Goal: Information Seeking & Learning: Learn about a topic

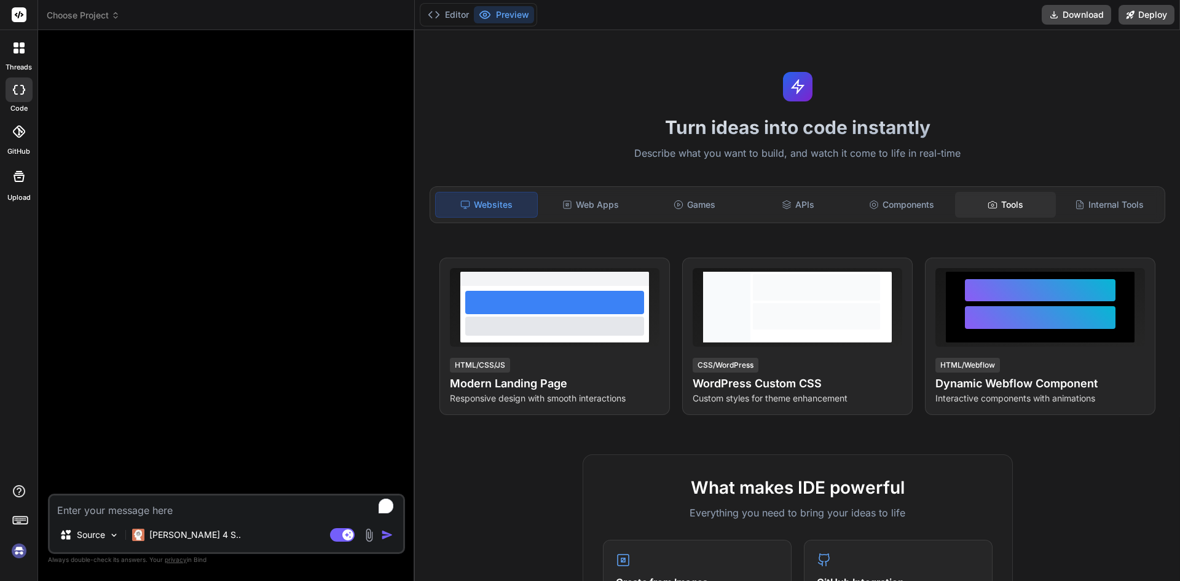
type textarea "x"
click at [1010, 203] on div "Tools" at bounding box center [1005, 205] width 101 height 26
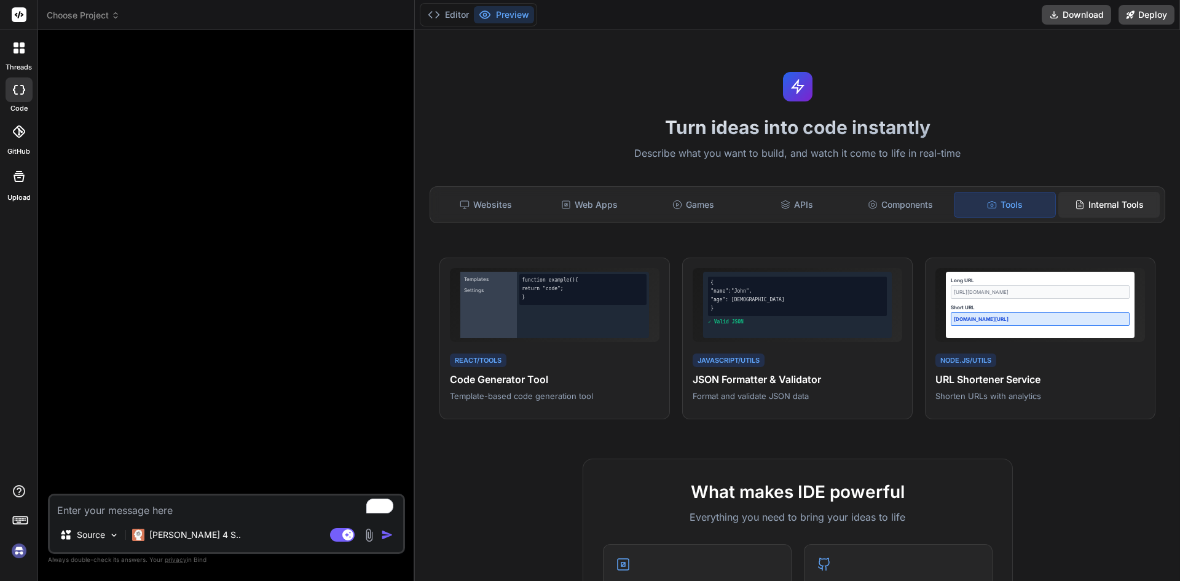
click at [1089, 192] on div "Internal Tools" at bounding box center [1108, 205] width 101 height 26
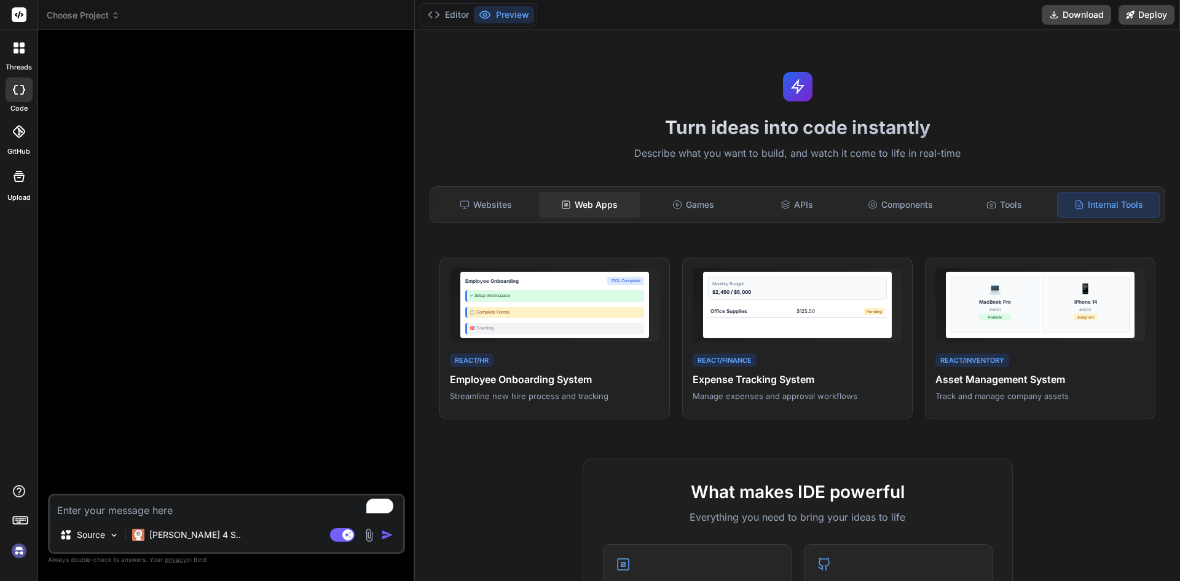
click at [594, 205] on div "Web Apps" at bounding box center [589, 205] width 101 height 26
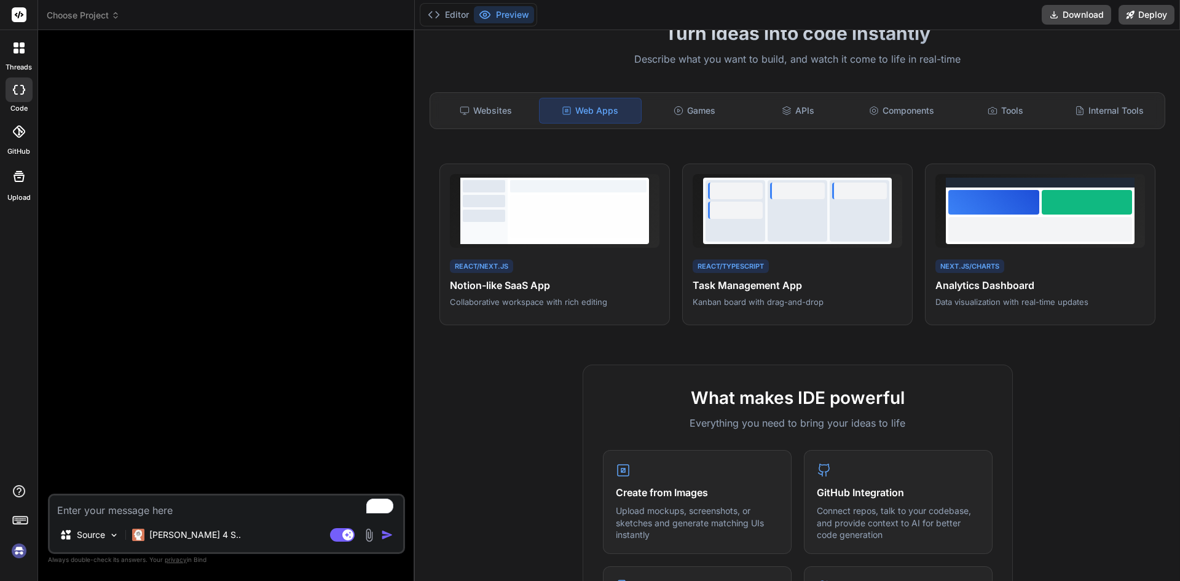
scroll to position [61, 0]
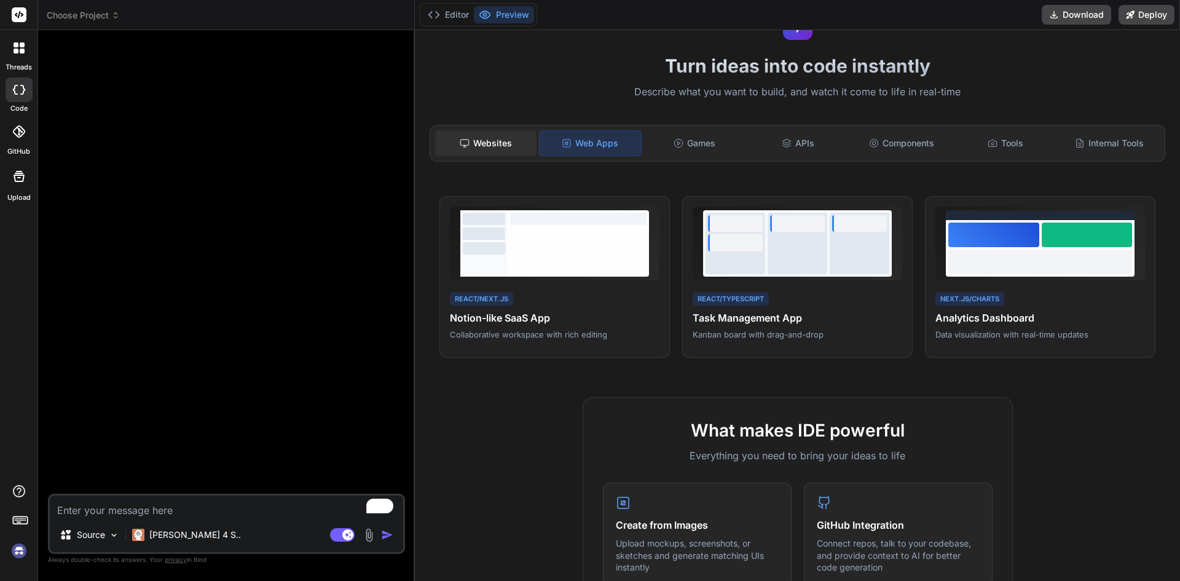
drag, startPoint x: 475, startPoint y: 144, endPoint x: 487, endPoint y: 145, distance: 11.7
click at [476, 144] on div "Websites" at bounding box center [485, 143] width 101 height 26
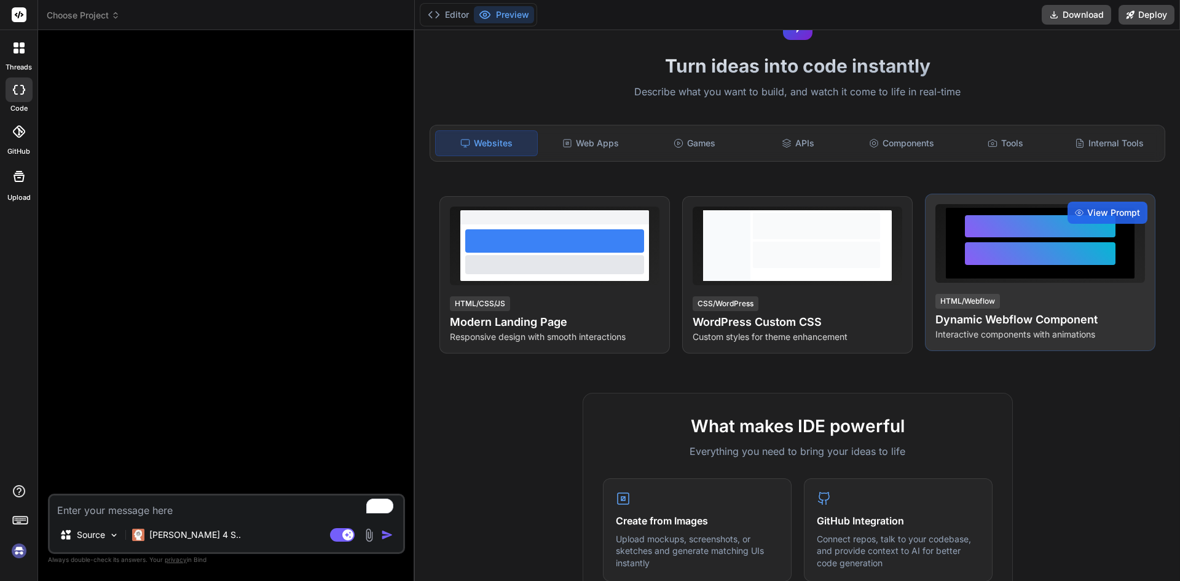
click at [1037, 313] on h4 "Dynamic Webflow Component" at bounding box center [1040, 319] width 210 height 17
click at [1013, 329] on p "Interactive components with animations" at bounding box center [1040, 334] width 210 height 12
click at [1101, 209] on span "View Prompt" at bounding box center [1113, 212] width 53 height 12
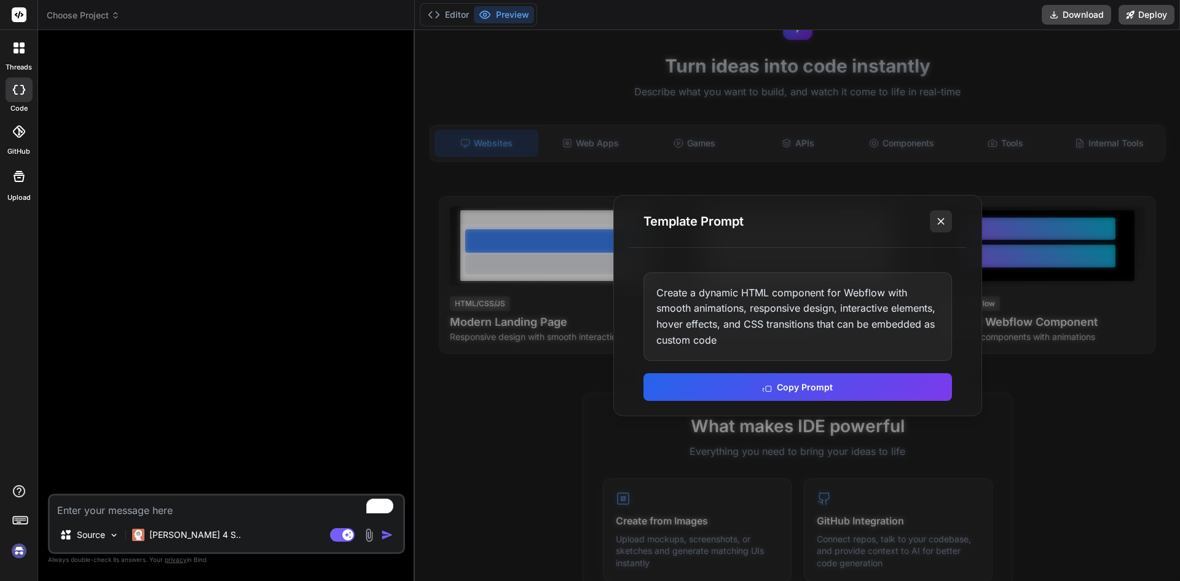
click at [936, 222] on icon at bounding box center [941, 221] width 12 height 12
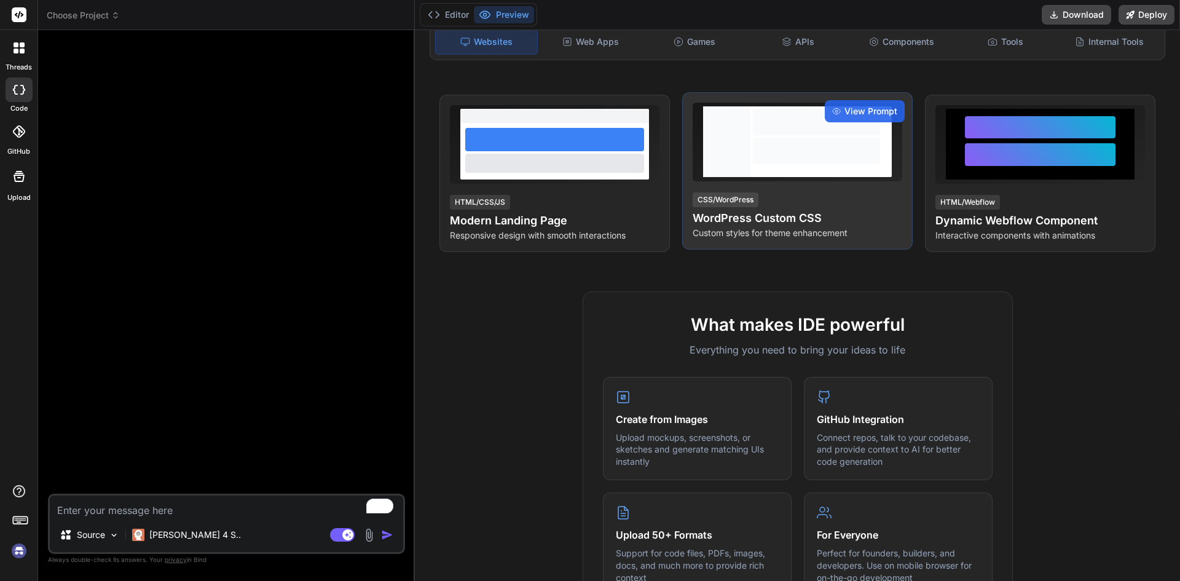
scroll to position [0, 0]
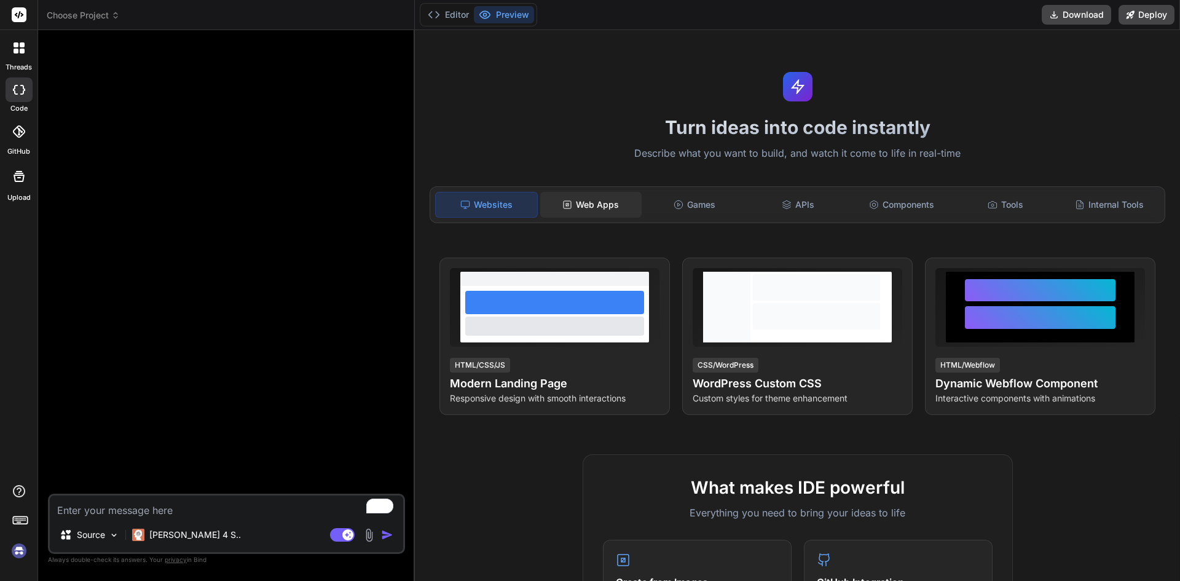
click at [597, 211] on div "Web Apps" at bounding box center [590, 205] width 101 height 26
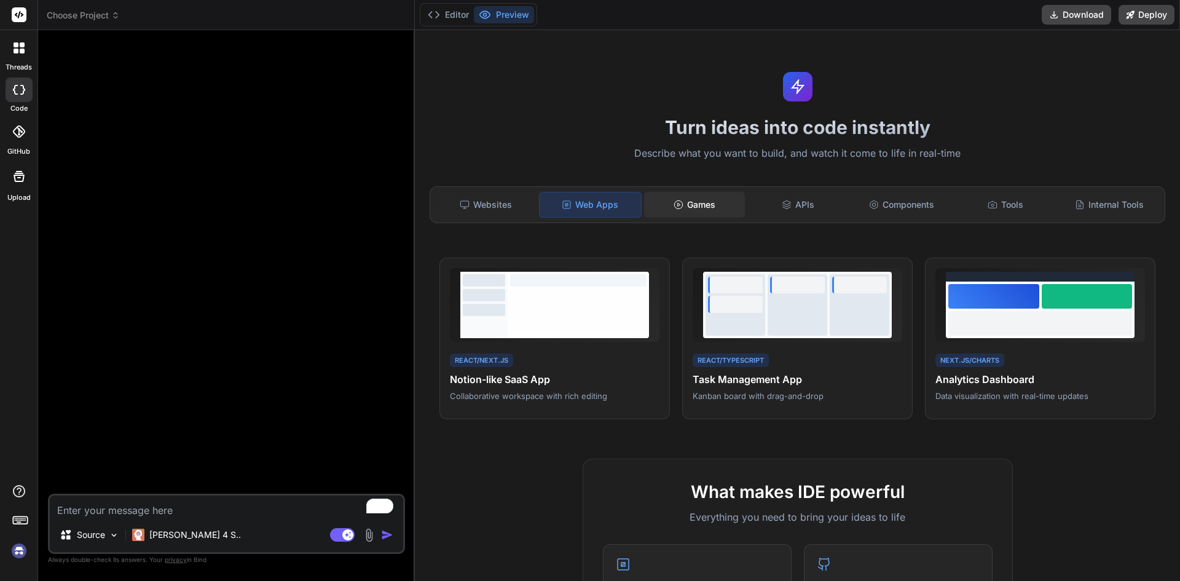
click at [684, 215] on div "Games" at bounding box center [694, 205] width 101 height 26
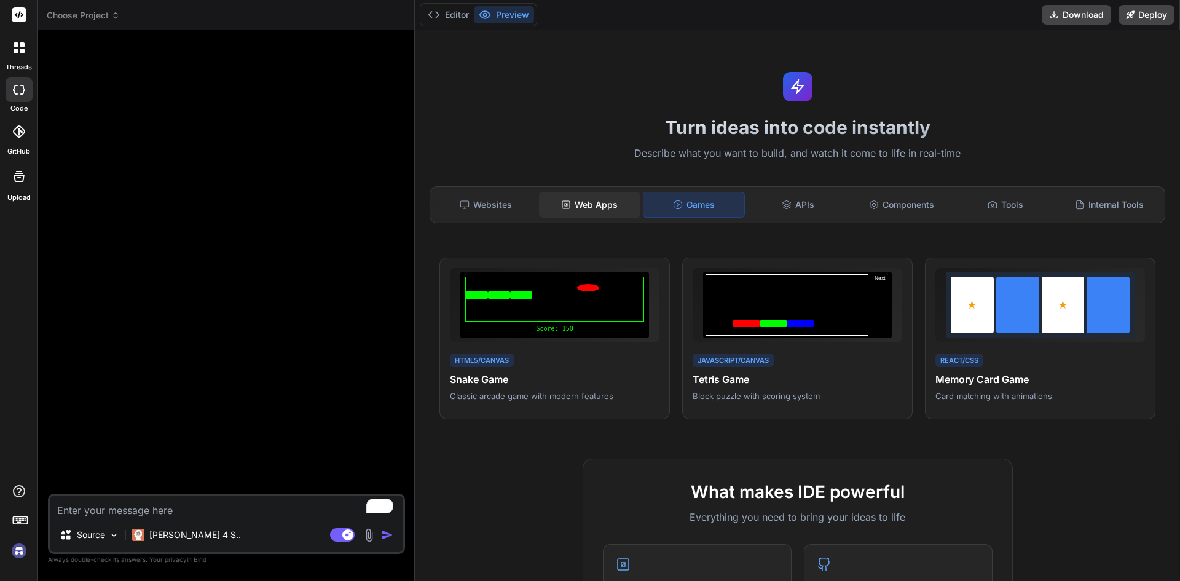
drag, startPoint x: 623, startPoint y: 205, endPoint x: 554, endPoint y: 200, distance: 69.6
click at [617, 205] on div "Web Apps" at bounding box center [589, 205] width 101 height 26
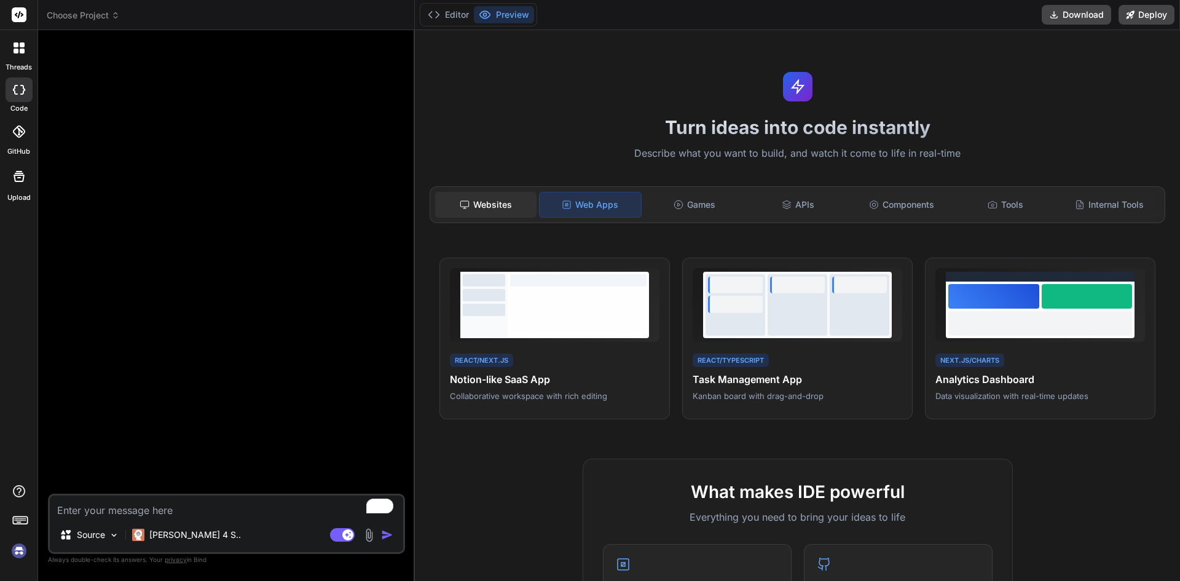
click at [501, 197] on div "Websites" at bounding box center [485, 205] width 101 height 26
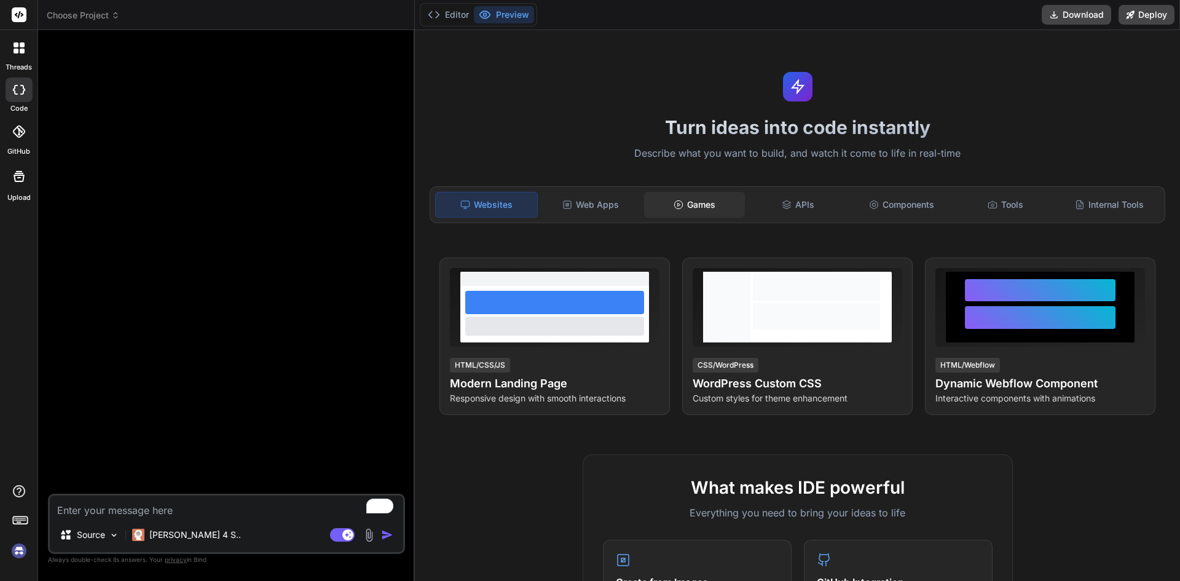
click at [683, 198] on div "Games" at bounding box center [694, 205] width 101 height 26
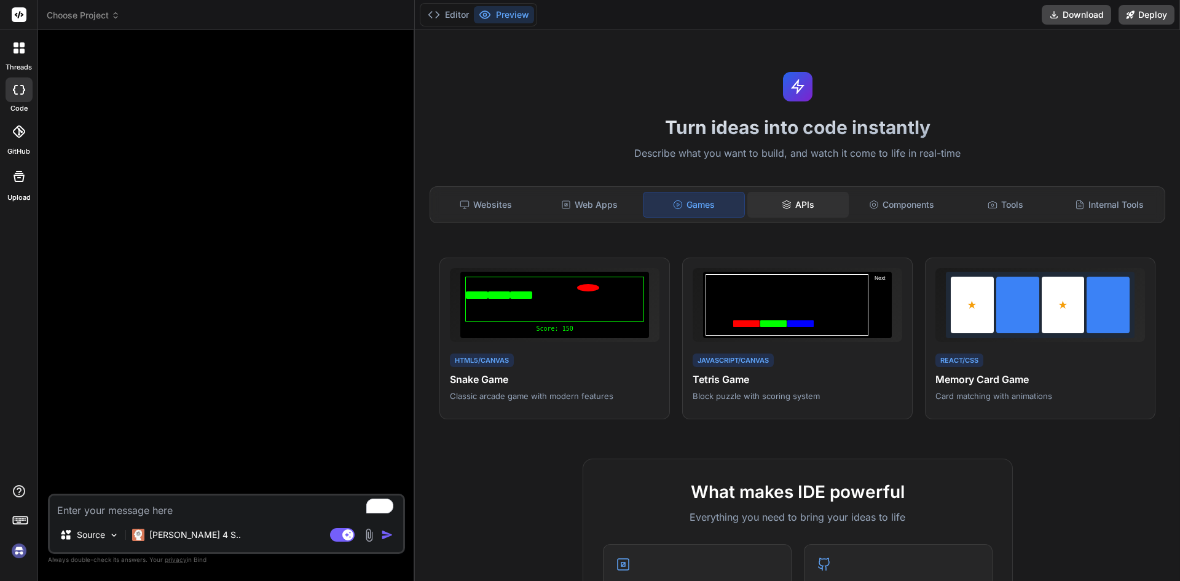
click at [769, 205] on div "APIs" at bounding box center [797, 205] width 101 height 26
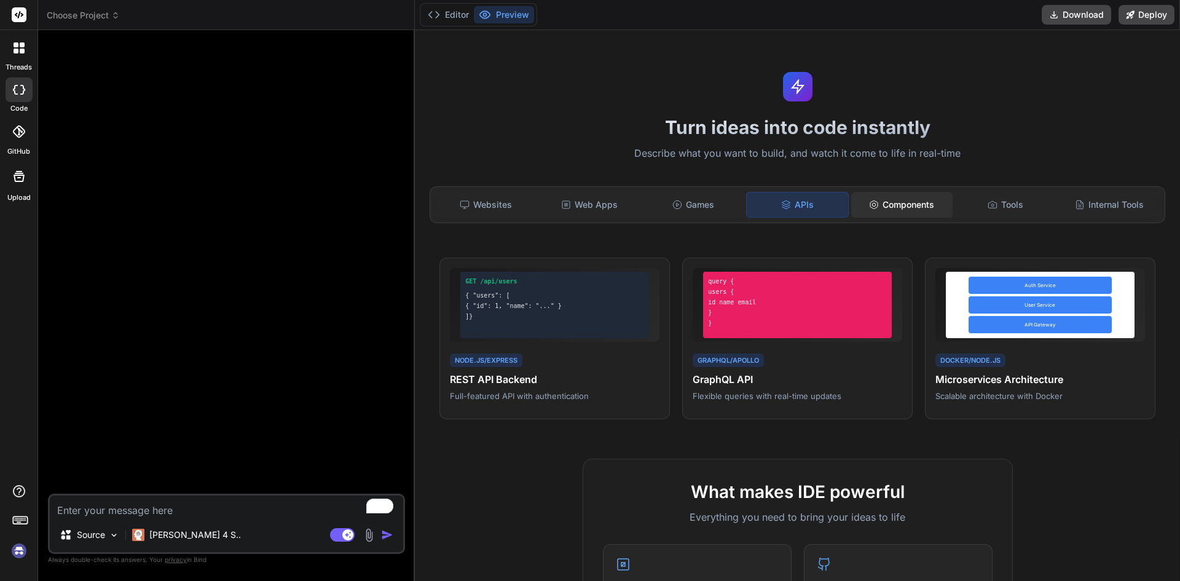
click at [892, 201] on div "Components" at bounding box center [901, 205] width 101 height 26
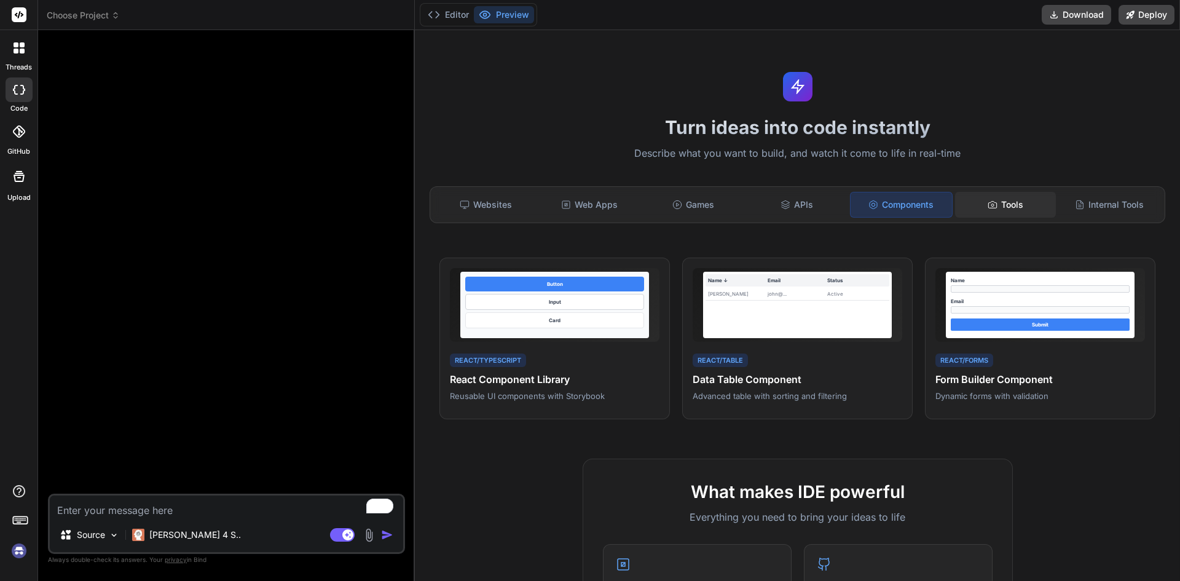
click at [994, 198] on div "Tools" at bounding box center [1005, 205] width 101 height 26
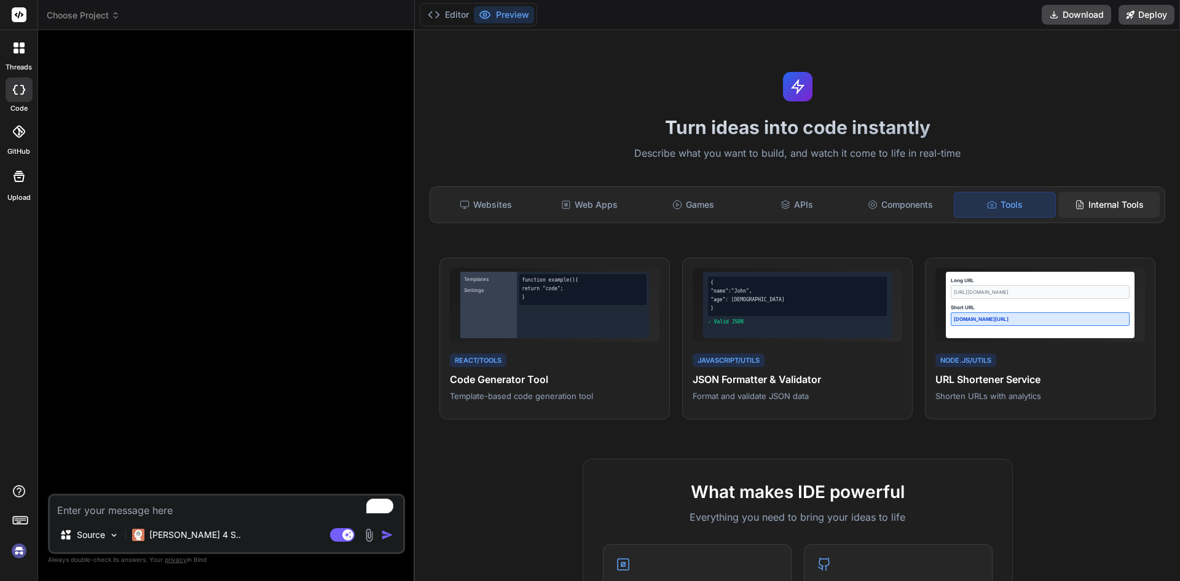
click at [1106, 204] on div "Internal Tools" at bounding box center [1108, 205] width 101 height 26
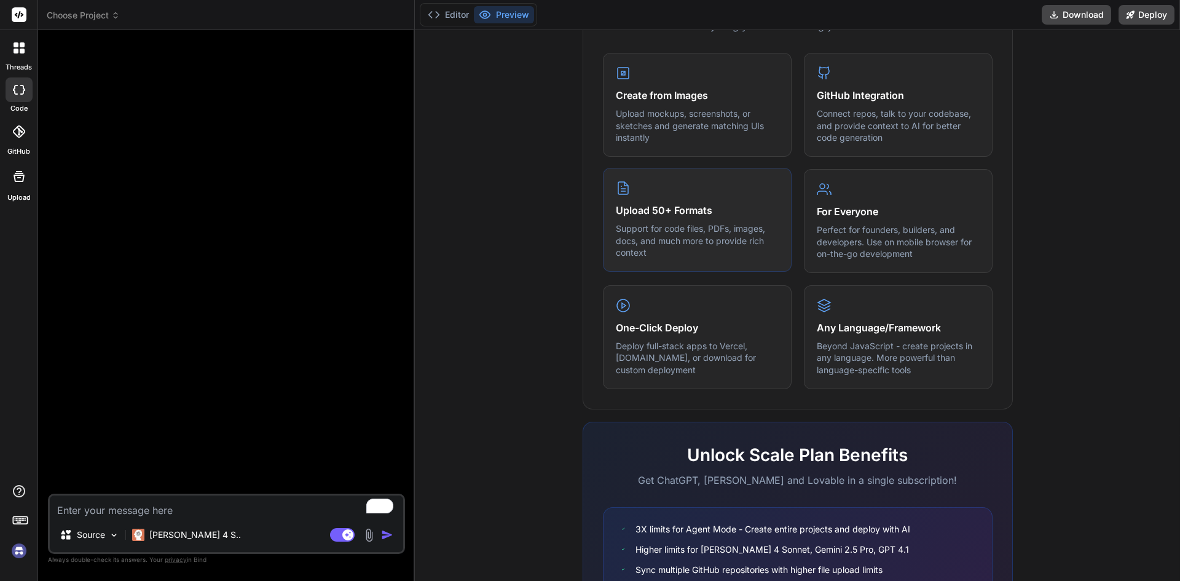
scroll to position [492, 0]
click at [85, 252] on div at bounding box center [227, 266] width 355 height 453
click at [9, 44] on div at bounding box center [19, 48] width 26 height 26
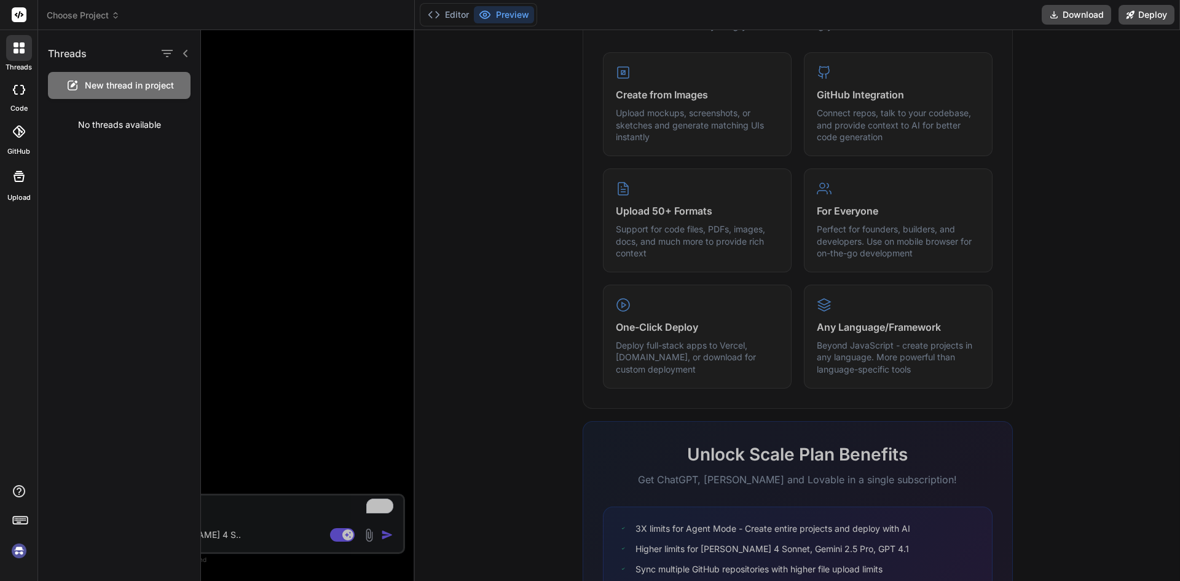
click at [13, 20] on rect at bounding box center [19, 14] width 15 height 15
click at [18, 12] on rect at bounding box center [19, 14] width 15 height 15
click at [336, 147] on div at bounding box center [690, 305] width 979 height 551
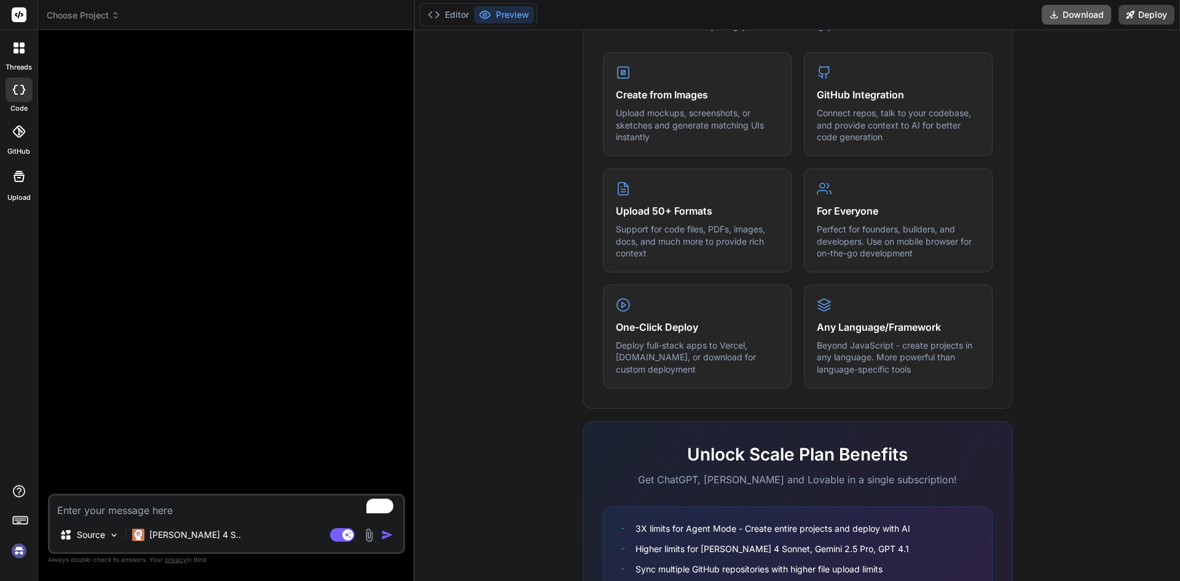
click at [1056, 14] on icon at bounding box center [1054, 15] width 10 height 10
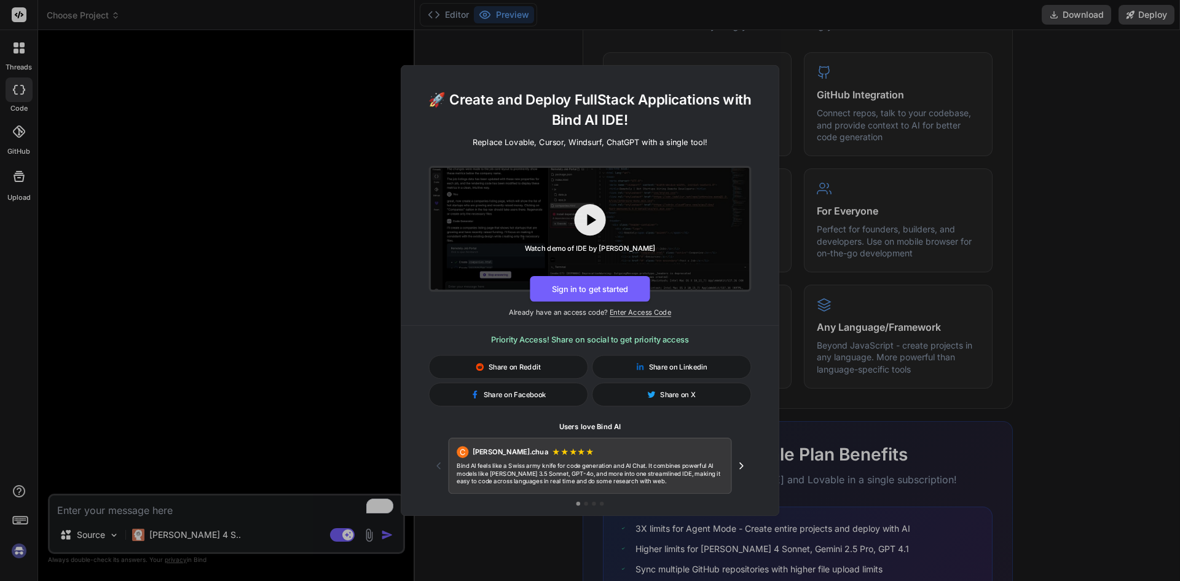
click at [157, 103] on div "🚀 Create and Deploy FullStack Applications with Bind AI IDE! Replace Lovable, C…" at bounding box center [590, 290] width 1180 height 581
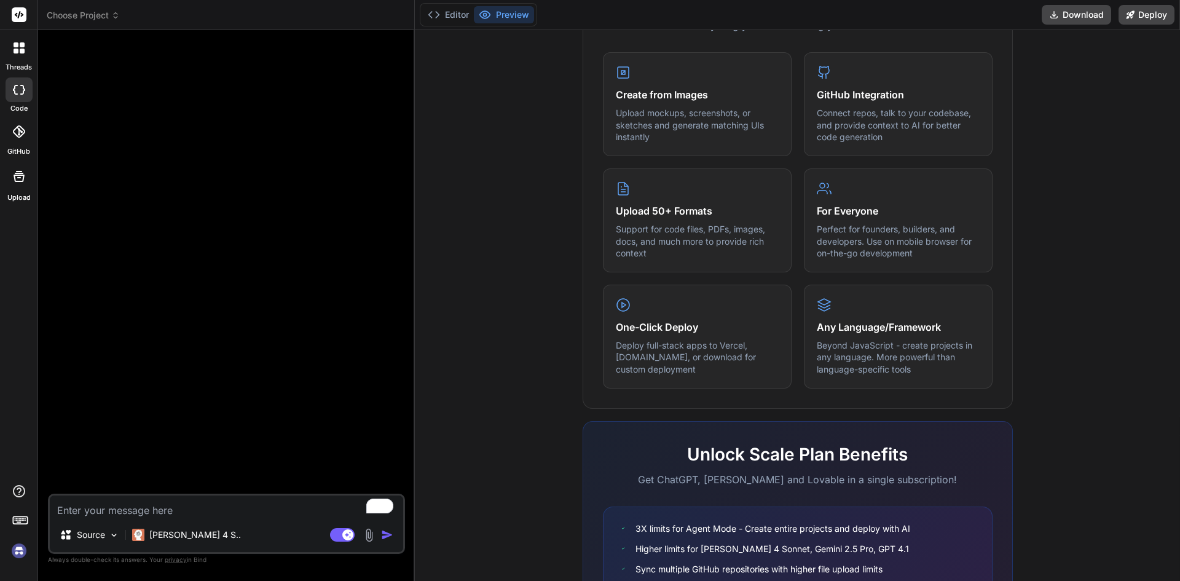
click at [157, 103] on div at bounding box center [227, 266] width 355 height 453
click at [214, 245] on div at bounding box center [227, 266] width 355 height 453
click at [305, 320] on div at bounding box center [227, 266] width 355 height 453
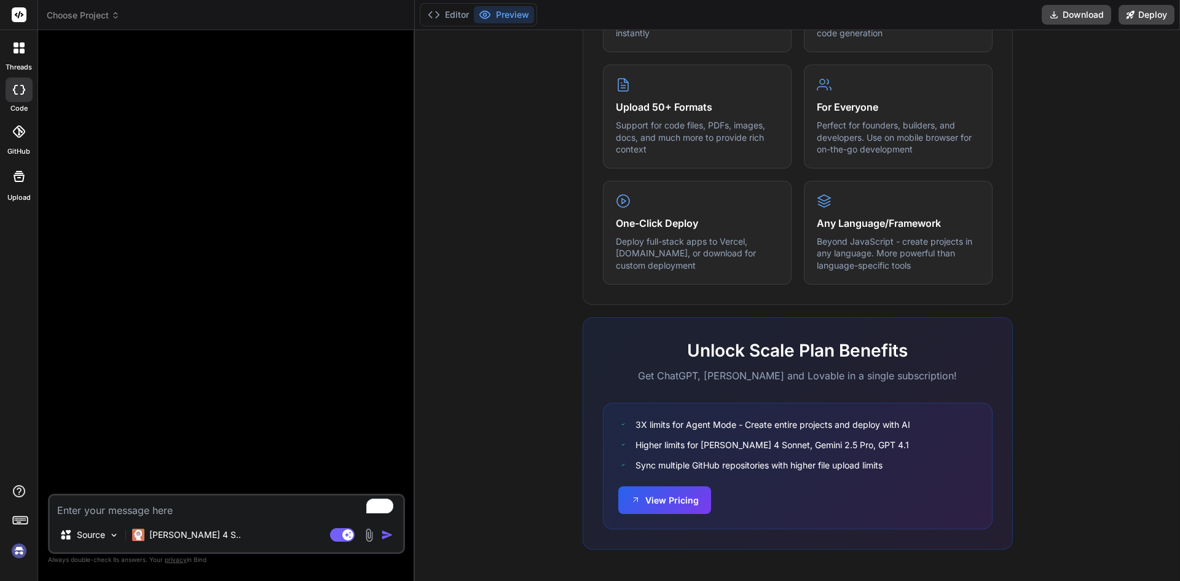
scroll to position [596, 0]
click at [676, 504] on button "View Pricing" at bounding box center [664, 498] width 93 height 28
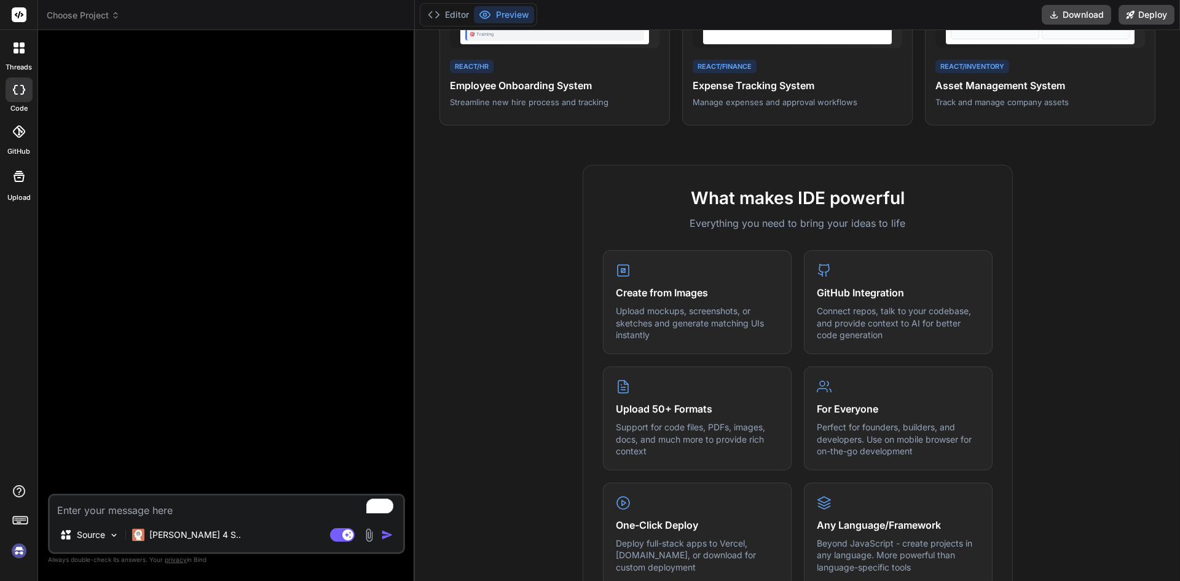
scroll to position [289, 0]
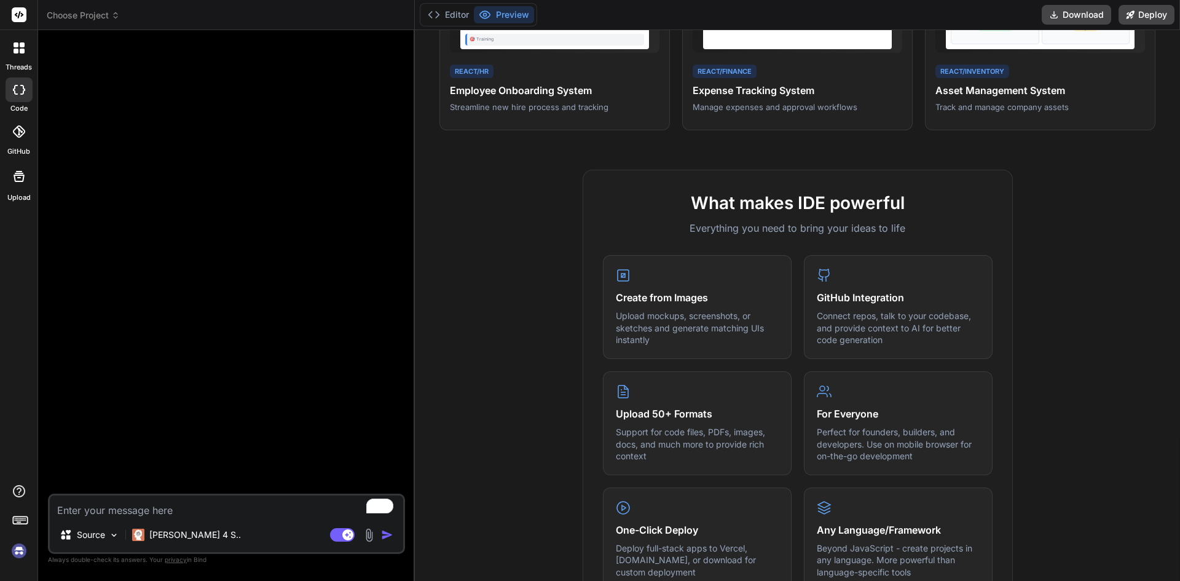
click at [237, 173] on div at bounding box center [227, 266] width 355 height 453
click at [16, 9] on rect at bounding box center [19, 14] width 15 height 15
drag, startPoint x: 12, startPoint y: 16, endPoint x: 702, endPoint y: 116, distance: 697.8
click at [13, 18] on rect at bounding box center [19, 14] width 15 height 15
click at [1058, 18] on icon at bounding box center [1054, 15] width 10 height 10
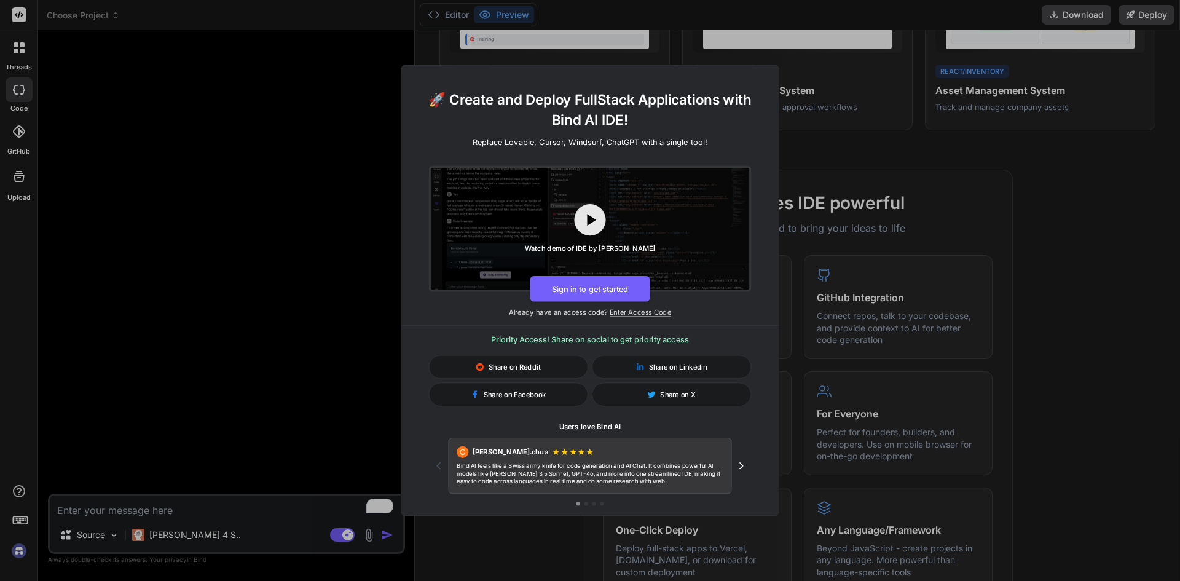
click at [733, 473] on div "C Clark.chua ★ ★ ★ ★ ★ Bind AI feels like a Swiss army knife for code generatio…" at bounding box center [590, 465] width 323 height 56
click at [743, 463] on icon "Next testimonial" at bounding box center [741, 466] width 12 height 12
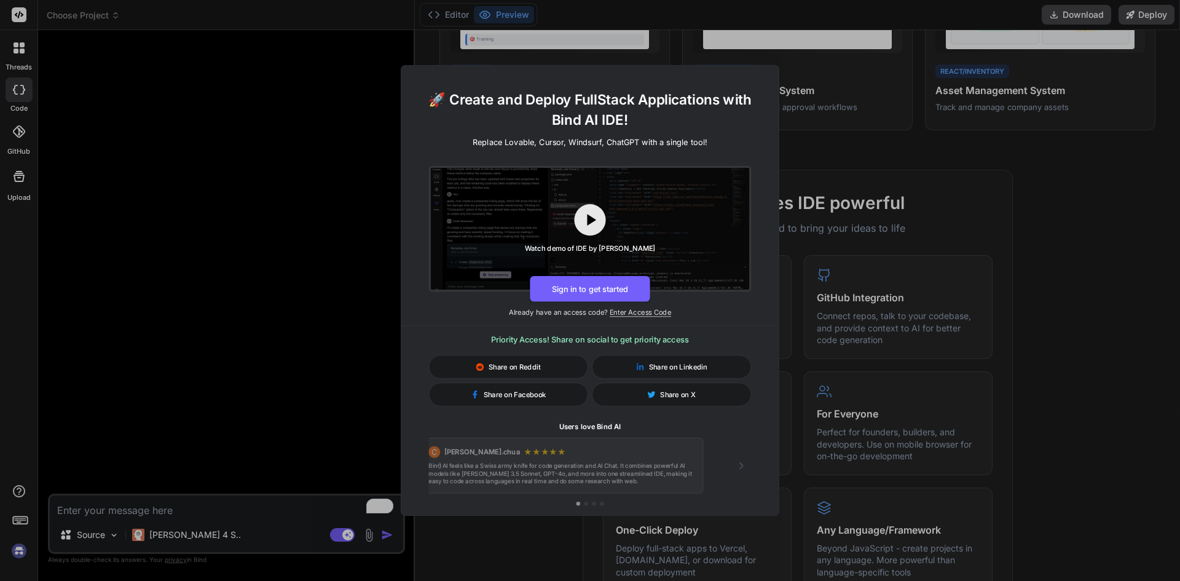
click at [743, 463] on icon "Next testimonial" at bounding box center [741, 466] width 12 height 12
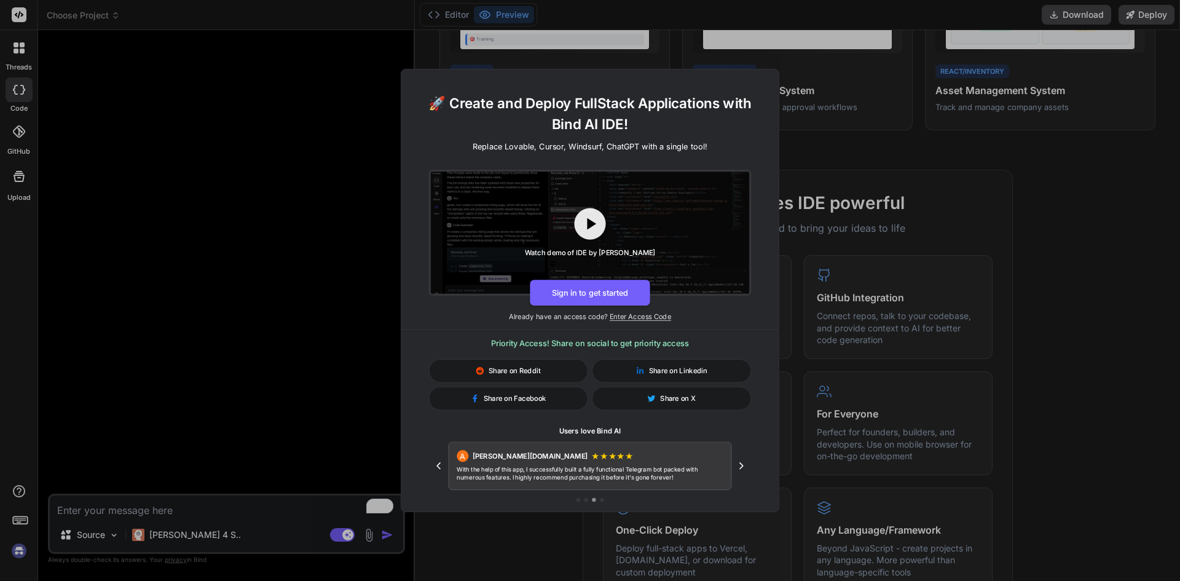
click at [329, 219] on div "🚀 Create and Deploy FullStack Applications with Bind AI IDE! Replace Lovable, C…" at bounding box center [590, 290] width 1180 height 581
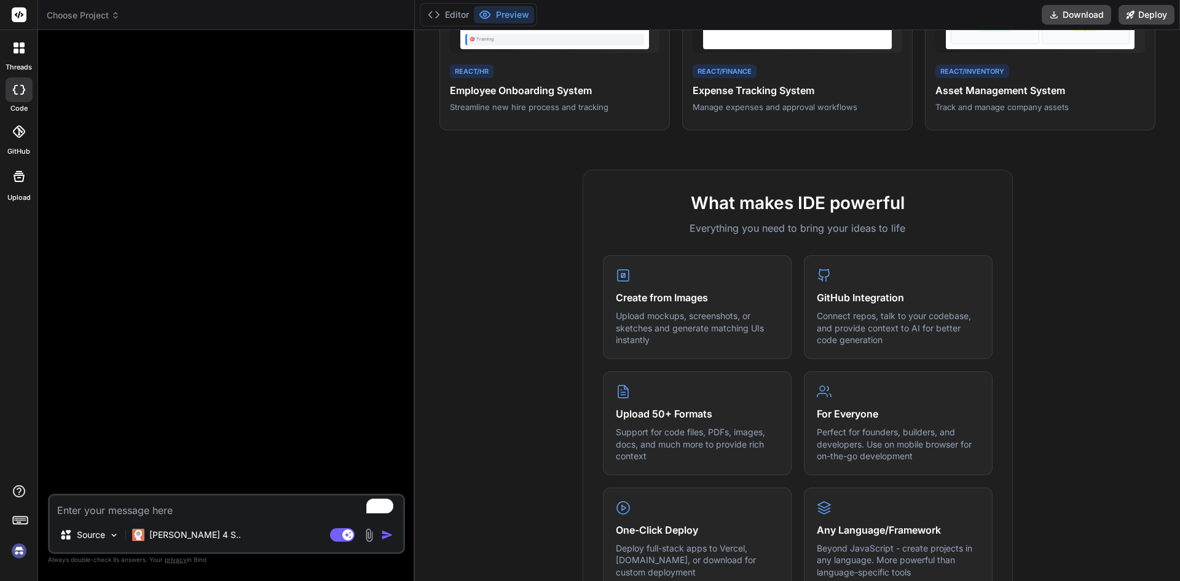
click at [13, 549] on img at bounding box center [19, 550] width 21 height 21
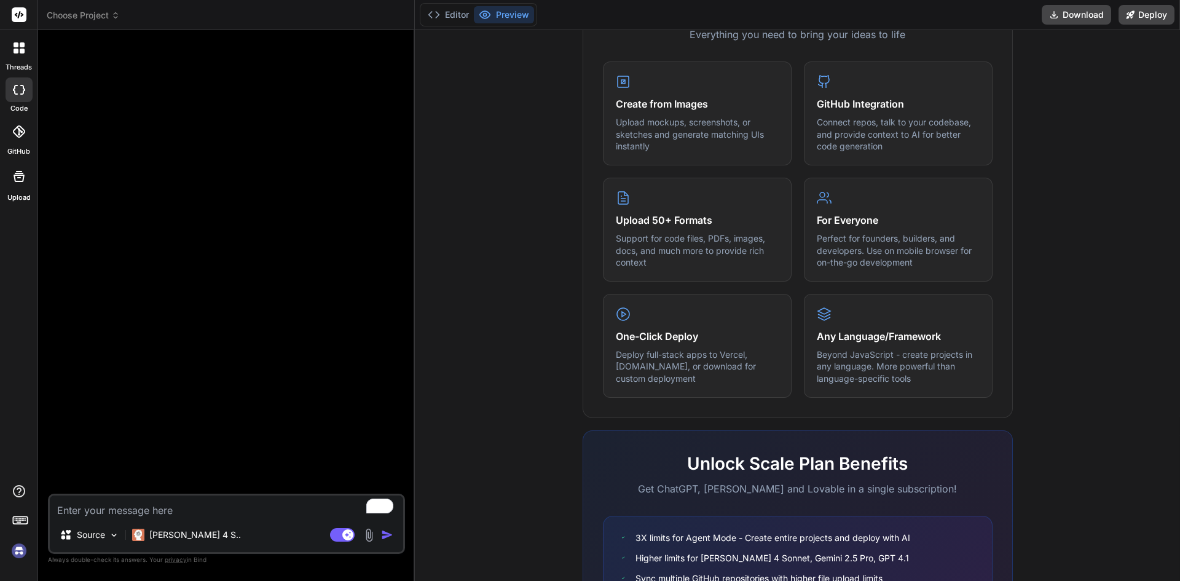
scroll to position [227, 0]
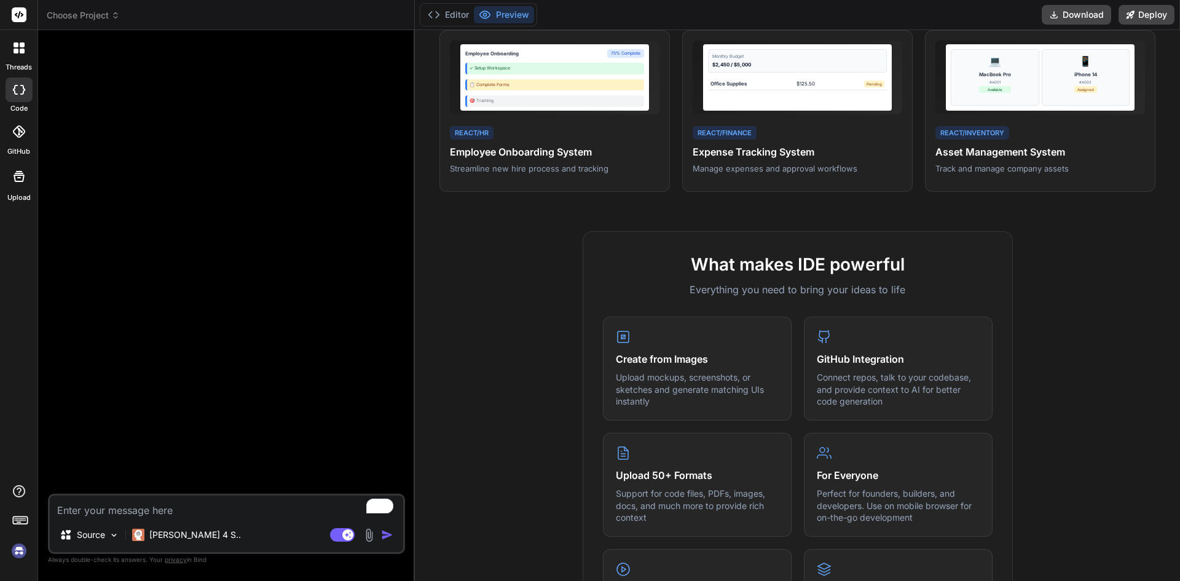
click at [186, 220] on div at bounding box center [227, 266] width 355 height 453
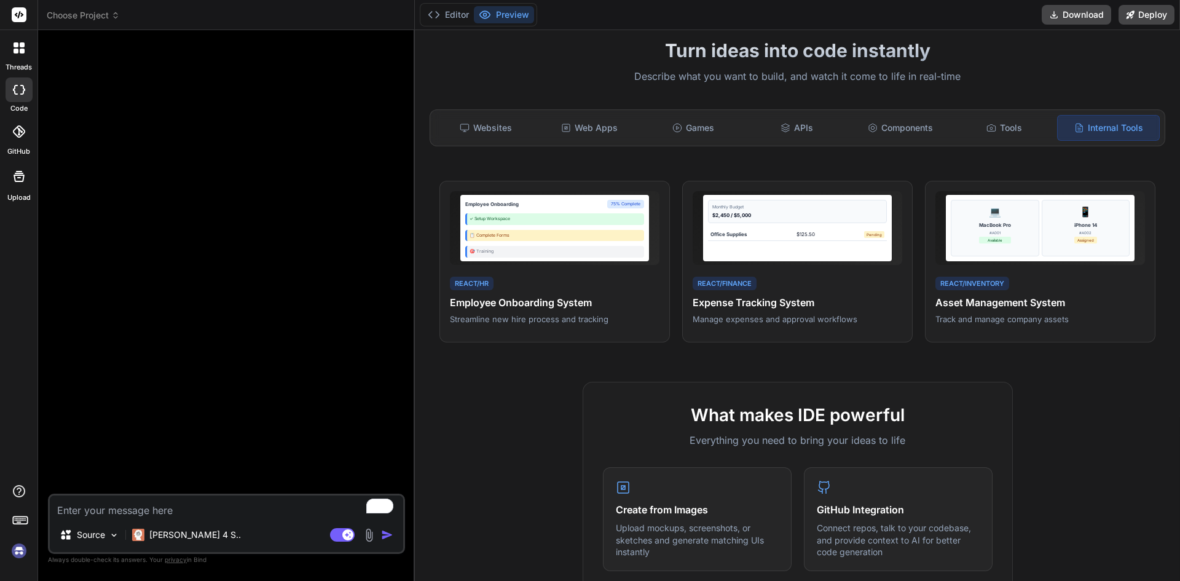
scroll to position [0, 0]
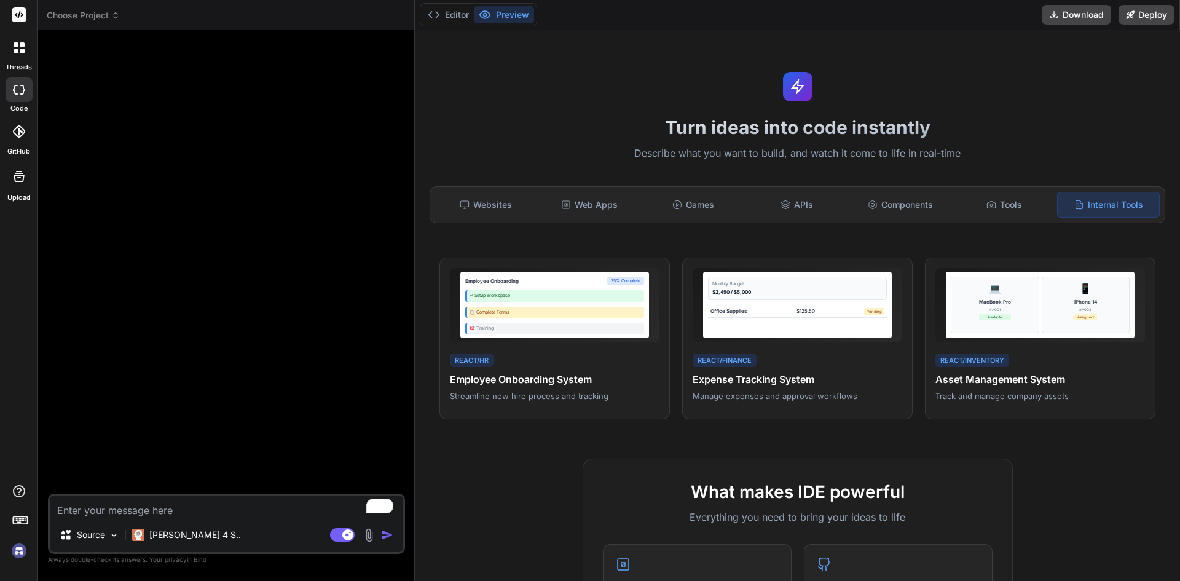
click at [11, 18] on div at bounding box center [18, 15] width 37 height 30
click at [23, 9] on rect at bounding box center [19, 14] width 15 height 15
click at [21, 14] on icon at bounding box center [19, 14] width 9 height 7
click at [68, 18] on span "Choose Project" at bounding box center [83, 15] width 73 height 12
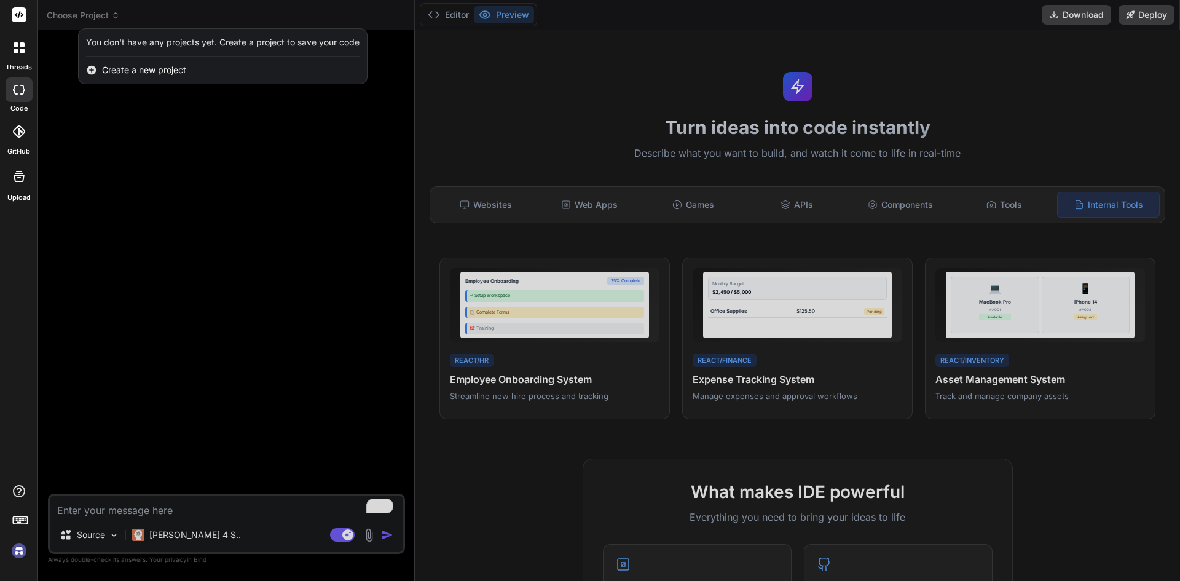
click at [195, 290] on div at bounding box center [590, 290] width 1180 height 581
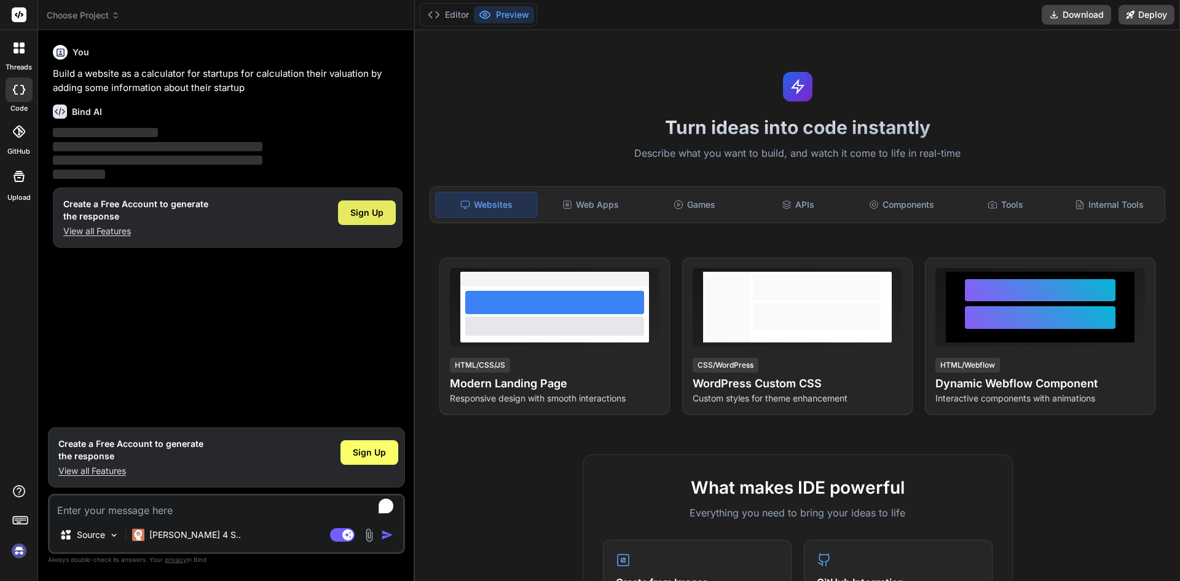
type textarea "x"
drag, startPoint x: 81, startPoint y: 83, endPoint x: 149, endPoint y: 101, distance: 70.5
click at [149, 101] on div "You Build a website as a calculator for startups for calculation their valuatio…" at bounding box center [227, 230] width 355 height 381
click at [100, 85] on p "Build a website as a calculator for startups for calculation their valuation by…" at bounding box center [228, 81] width 350 height 28
click at [100, 79] on p "Build a website as a calculator for startups for calculation their valuation by…" at bounding box center [228, 81] width 350 height 28
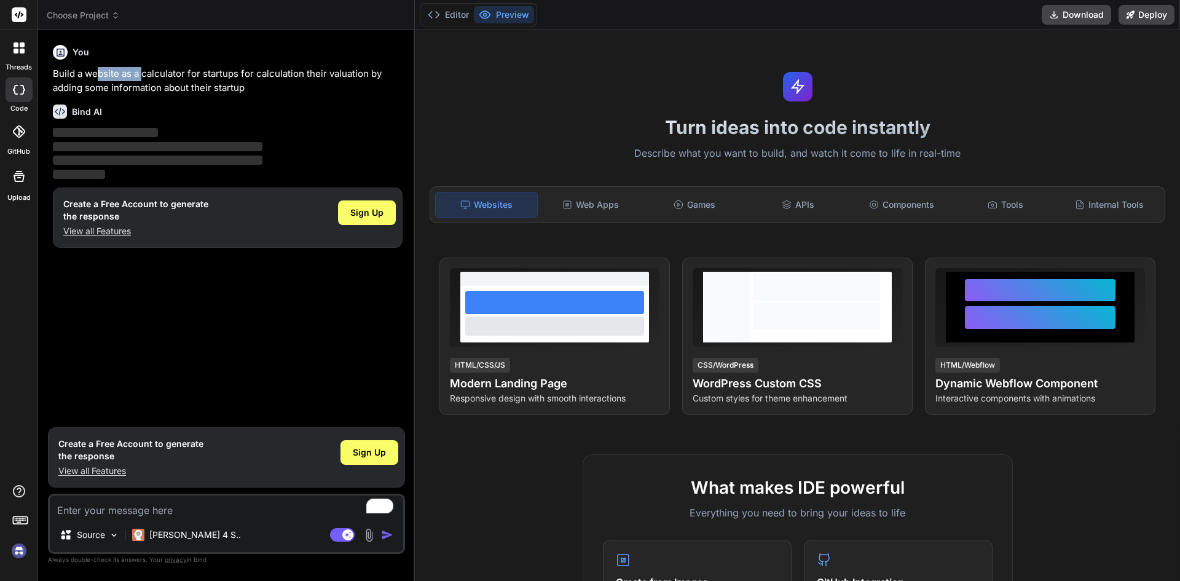
drag, startPoint x: 100, startPoint y: 79, endPoint x: 143, endPoint y: 69, distance: 43.4
click at [143, 69] on p "Build a website as a calculator for startups for calculation their valuation by…" at bounding box center [228, 81] width 350 height 28
click at [377, 210] on span "Sign Up" at bounding box center [366, 212] width 33 height 12
drag, startPoint x: 146, startPoint y: 80, endPoint x: 313, endPoint y: 77, distance: 166.6
click at [313, 77] on p "Build a website as a calculator for startups for calculation their valuation by…" at bounding box center [228, 81] width 350 height 28
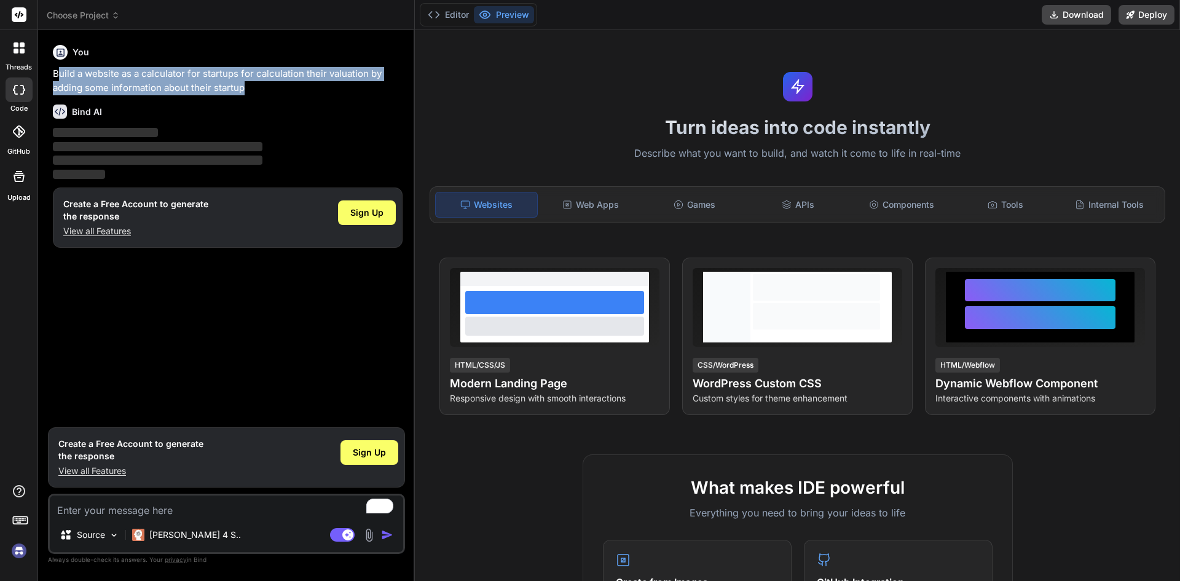
drag, startPoint x: 61, startPoint y: 74, endPoint x: 238, endPoint y: 92, distance: 178.5
click at [238, 92] on p "Build a website as a calculator for startups for calculation their valuation by…" at bounding box center [228, 81] width 350 height 28
click at [225, 85] on p "Build a website as a calculator for startups for calculation their valuation by…" at bounding box center [228, 81] width 350 height 28
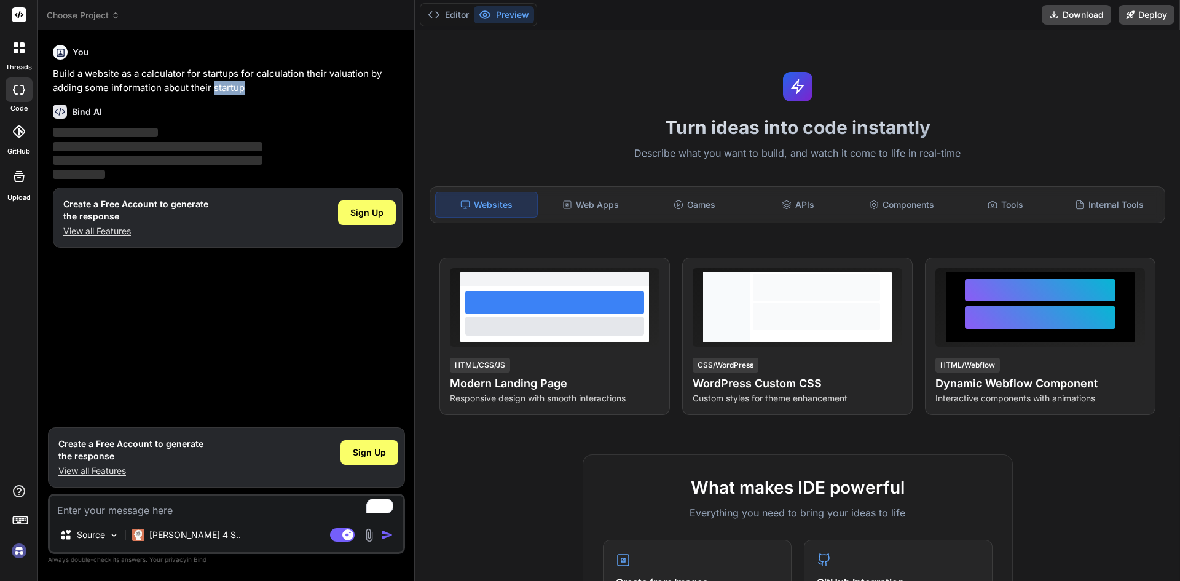
click at [225, 85] on p "Build a website as a calculator for startups for calculation their valuation by…" at bounding box center [228, 81] width 350 height 28
drag, startPoint x: 120, startPoint y: 68, endPoint x: 210, endPoint y: 68, distance: 89.7
click at [210, 68] on p "Build a website as a calculator for startups for calculation their valuation by…" at bounding box center [228, 81] width 350 height 28
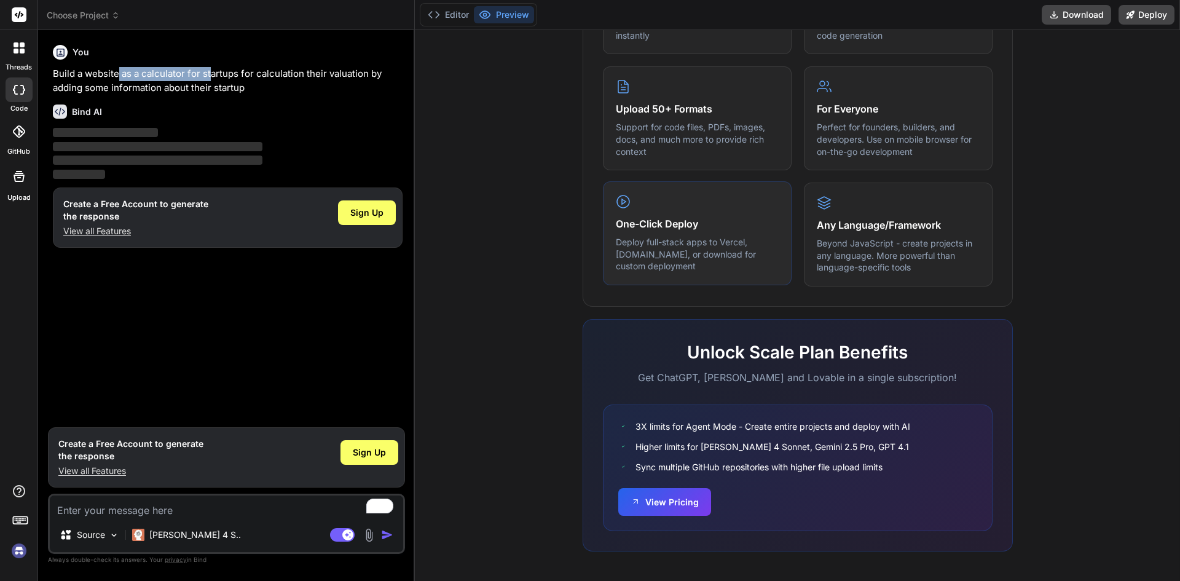
scroll to position [591, 0]
click at [20, 17] on rect at bounding box center [19, 14] width 15 height 15
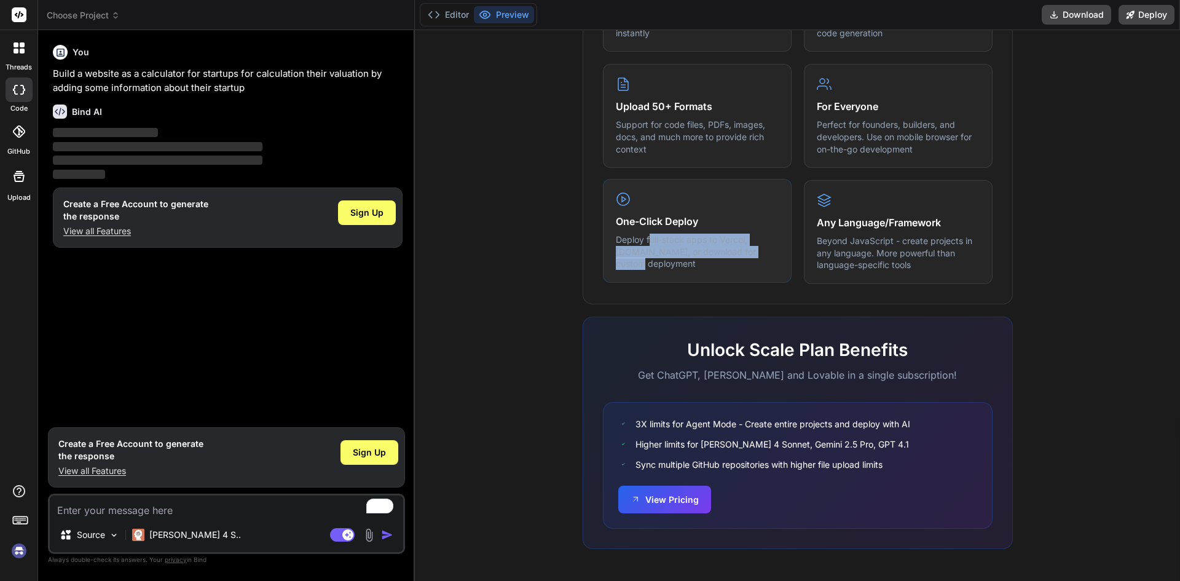
drag, startPoint x: 661, startPoint y: 233, endPoint x: 737, endPoint y: 251, distance: 78.4
click at [737, 251] on p "Deploy full-stack apps to Vercel, Fly.io, or download for custom deployment" at bounding box center [697, 251] width 163 height 36
click at [697, 249] on p "Deploy full-stack apps to Vercel, Fly.io, or download for custom deployment" at bounding box center [697, 251] width 163 height 36
drag, startPoint x: 630, startPoint y: 237, endPoint x: 701, endPoint y: 248, distance: 72.1
click at [701, 248] on p "Deploy full-stack apps to Vercel, Fly.io, or download for custom deployment" at bounding box center [697, 251] width 163 height 36
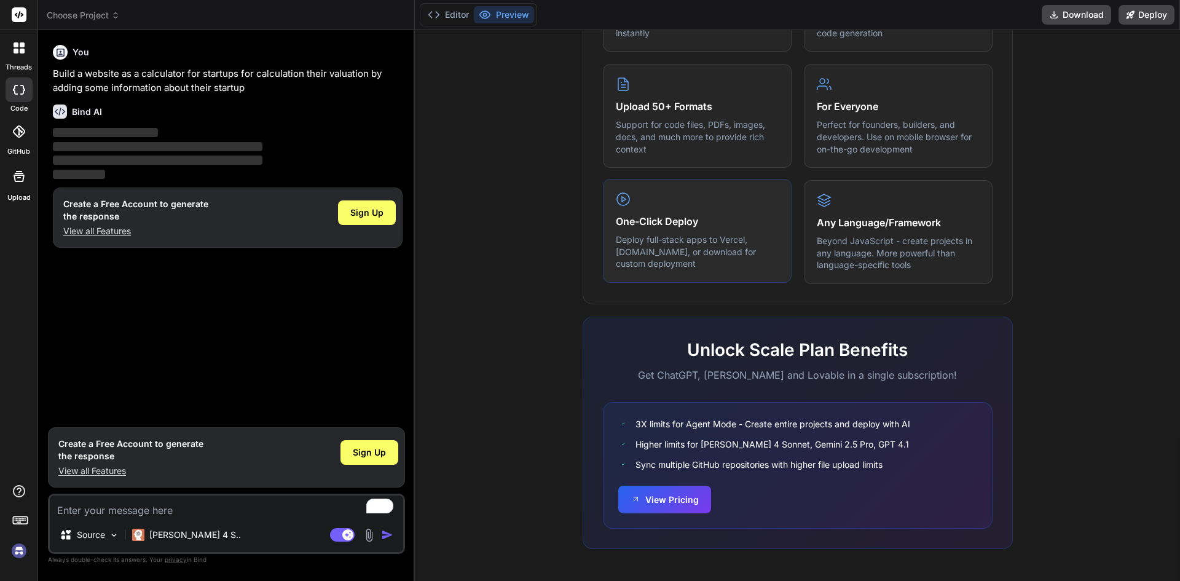
drag, startPoint x: 723, startPoint y: 256, endPoint x: 758, endPoint y: 250, distance: 35.6
click at [728, 254] on p "Deploy full-stack apps to Vercel, Fly.io, or download for custom deployment" at bounding box center [697, 251] width 163 height 36
drag, startPoint x: 758, startPoint y: 250, endPoint x: 677, endPoint y: 238, distance: 81.9
click at [683, 244] on p "Deploy full-stack apps to Vercel, Fly.io, or download for custom deployment" at bounding box center [697, 251] width 163 height 36
drag, startPoint x: 674, startPoint y: 238, endPoint x: 728, endPoint y: 245, distance: 54.5
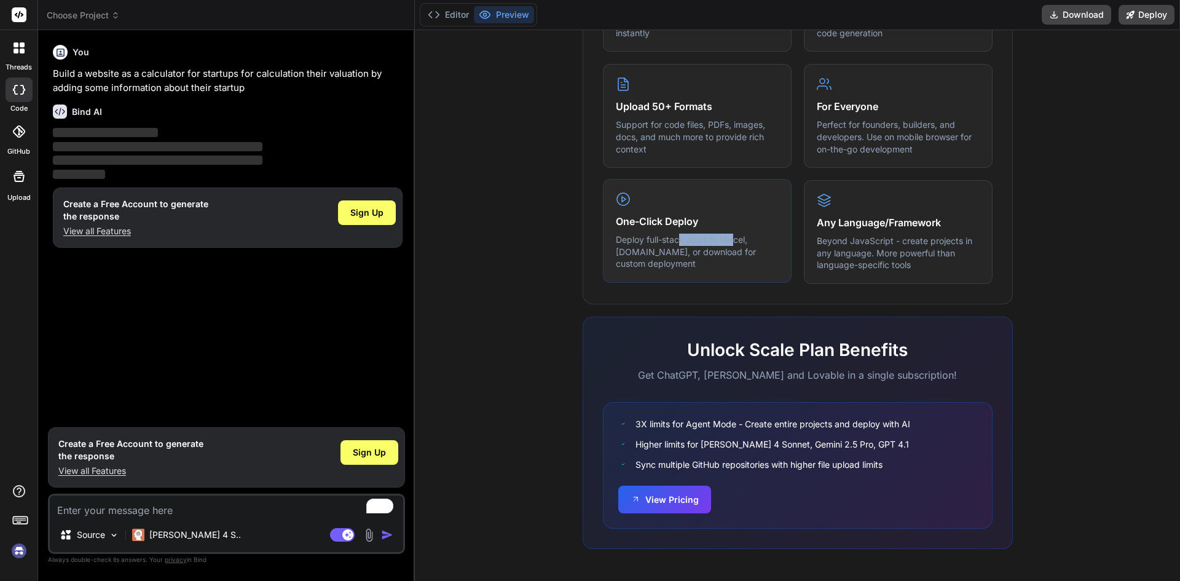
click at [728, 245] on p "Deploy full-stack apps to Vercel, Fly.io, or download for custom deployment" at bounding box center [697, 251] width 163 height 36
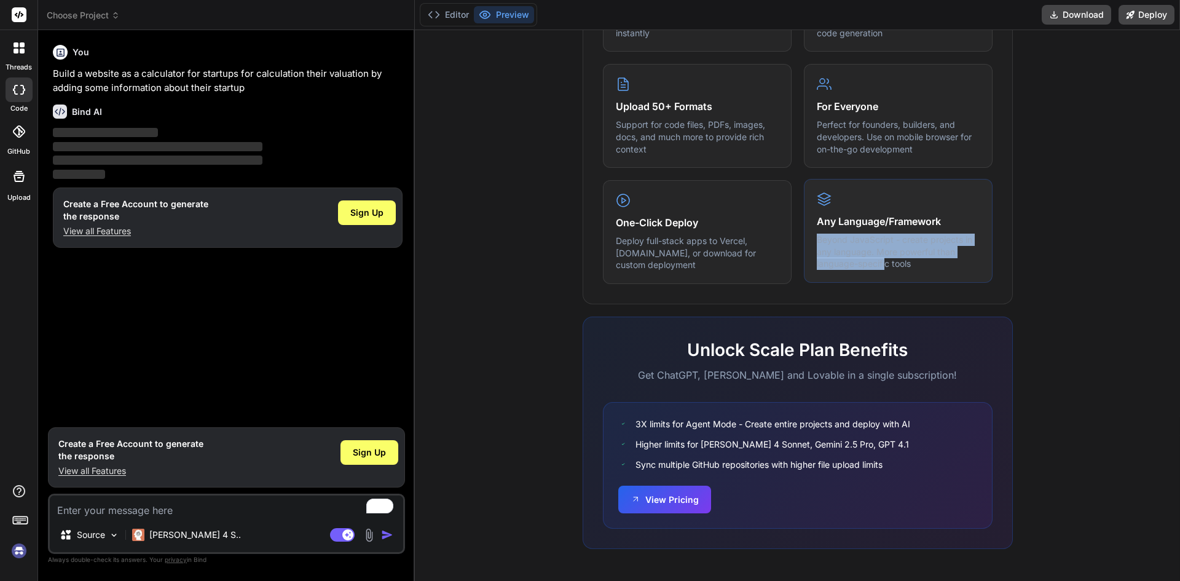
drag, startPoint x: 805, startPoint y: 241, endPoint x: 909, endPoint y: 247, distance: 104.0
click at [888, 257] on div "Any Language/Framework Beyond JavaScript - create projects in any language. Mor…" at bounding box center [898, 231] width 189 height 104
click at [909, 247] on p "Beyond JavaScript - create projects in any language. More powerful than languag…" at bounding box center [898, 251] width 163 height 36
drag, startPoint x: 849, startPoint y: 247, endPoint x: 892, endPoint y: 264, distance: 46.9
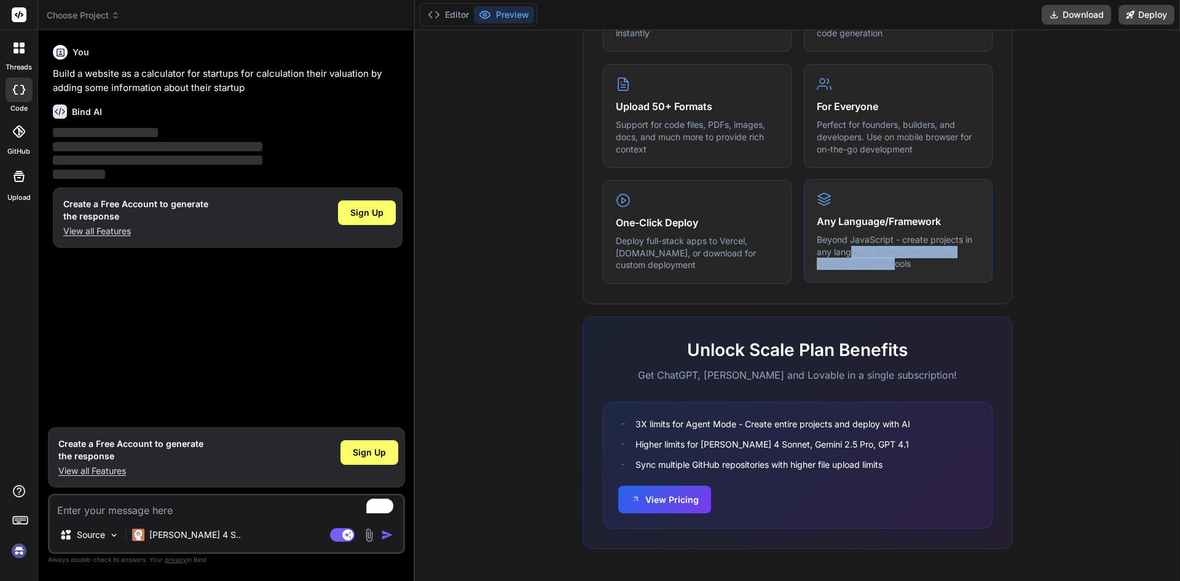
click at [892, 264] on p "Beyond JavaScript - create projects in any language. More powerful than languag…" at bounding box center [898, 251] width 163 height 36
drag, startPoint x: 853, startPoint y: 233, endPoint x: 900, endPoint y: 247, distance: 48.8
click at [900, 247] on div "Any Language/Framework Beyond JavaScript - create projects in any language. Mor…" at bounding box center [898, 231] width 189 height 104
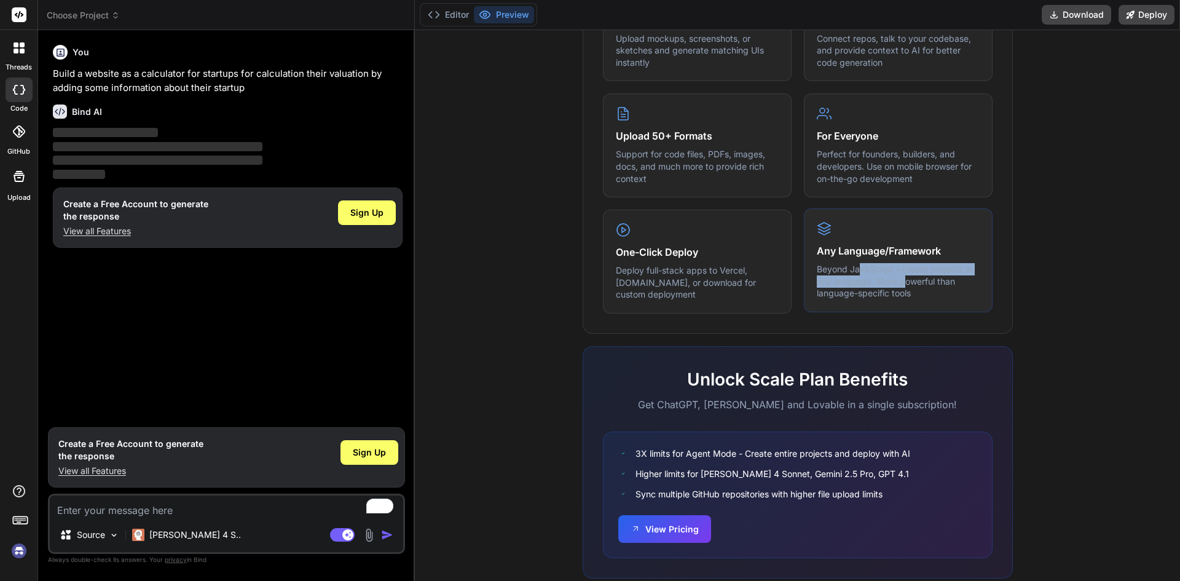
scroll to position [468, 0]
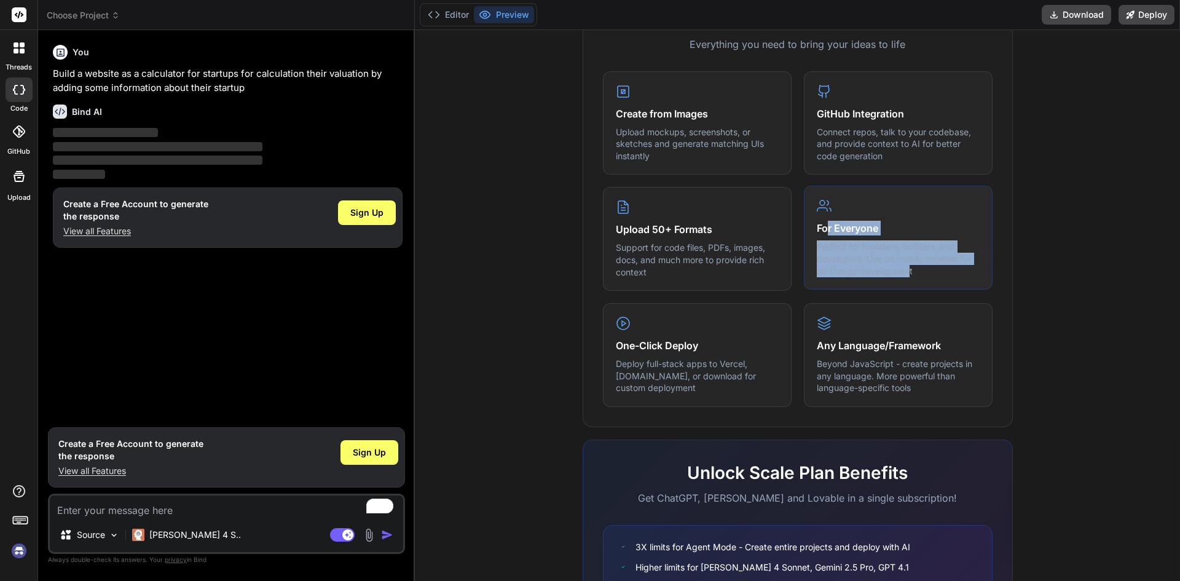
drag, startPoint x: 820, startPoint y: 235, endPoint x: 909, endPoint y: 270, distance: 95.5
click at [910, 270] on div "For Everyone Perfect for founders, builders, and developers. Use on mobile brow…" at bounding box center [898, 238] width 189 height 104
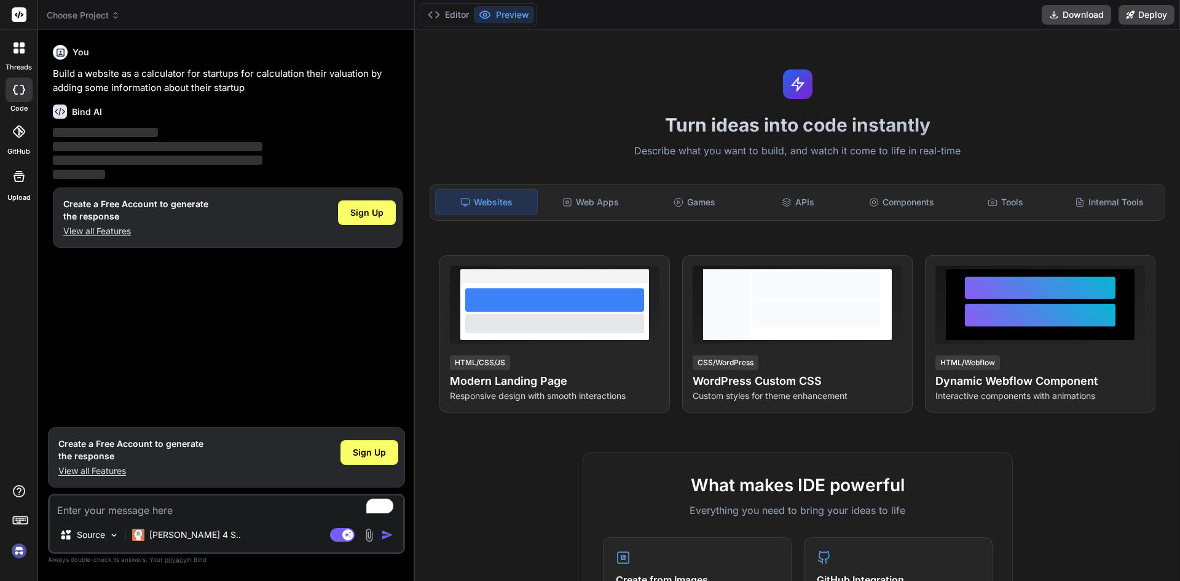
scroll to position [0, 0]
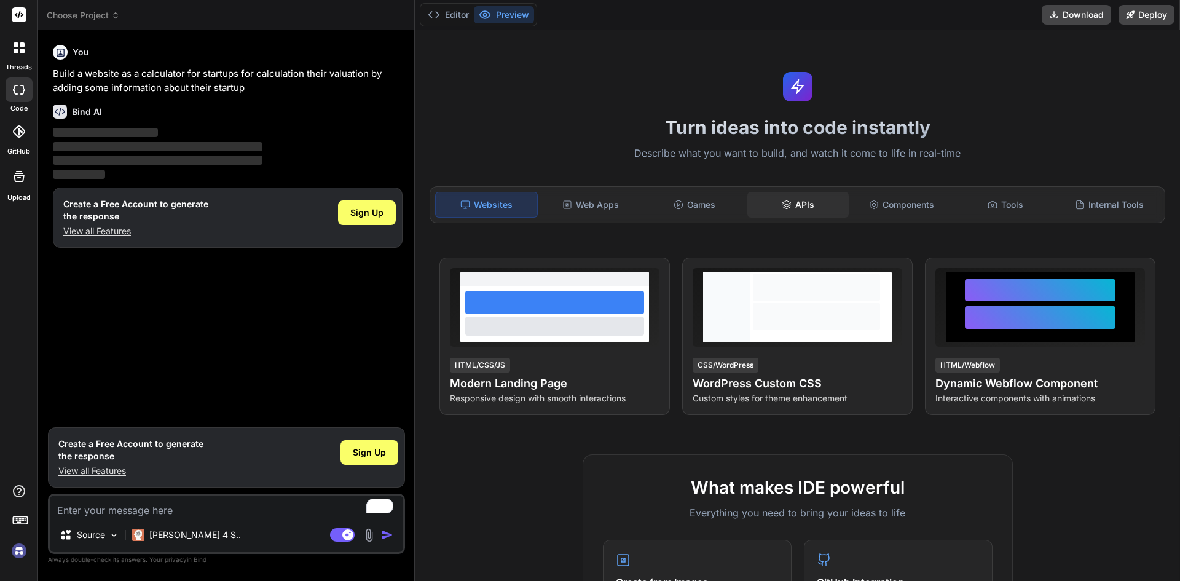
click at [802, 202] on div "APIs" at bounding box center [797, 205] width 101 height 26
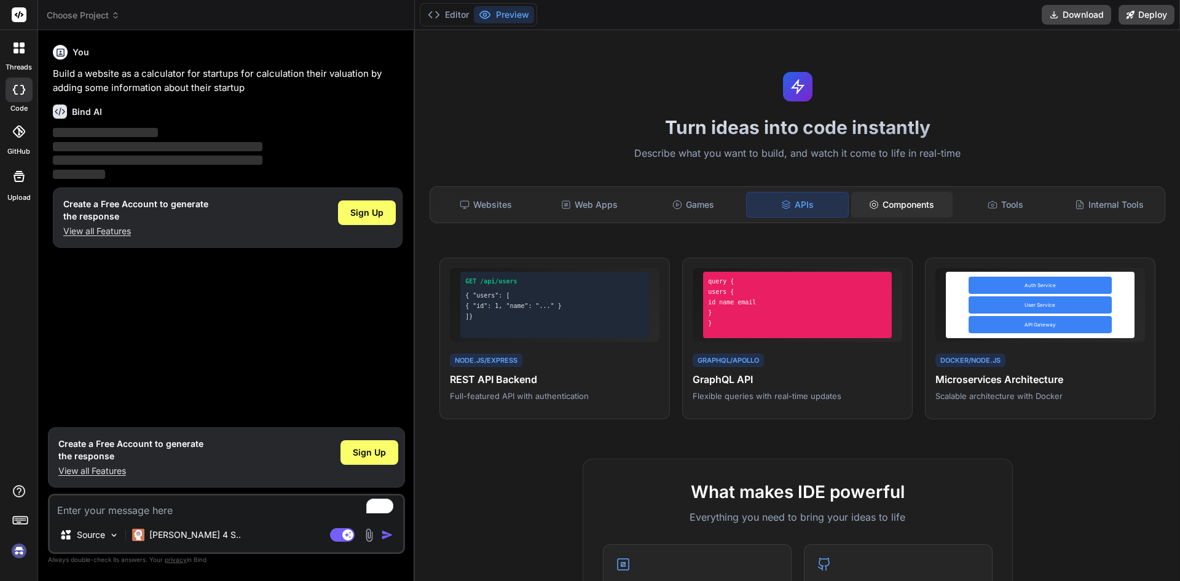
drag, startPoint x: 912, startPoint y: 195, endPoint x: 916, endPoint y: 212, distance: 16.9
click at [911, 195] on div "Components" at bounding box center [901, 205] width 101 height 26
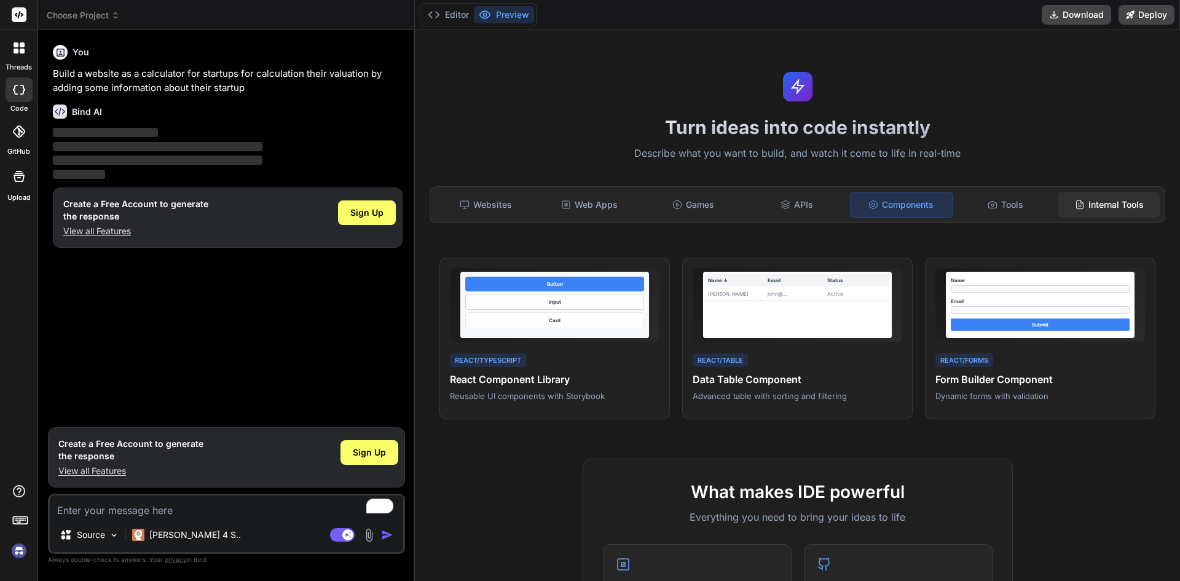
drag, startPoint x: 1092, startPoint y: 192, endPoint x: 1032, endPoint y: 206, distance: 62.3
click at [1092, 193] on div "Internal Tools" at bounding box center [1108, 205] width 101 height 26
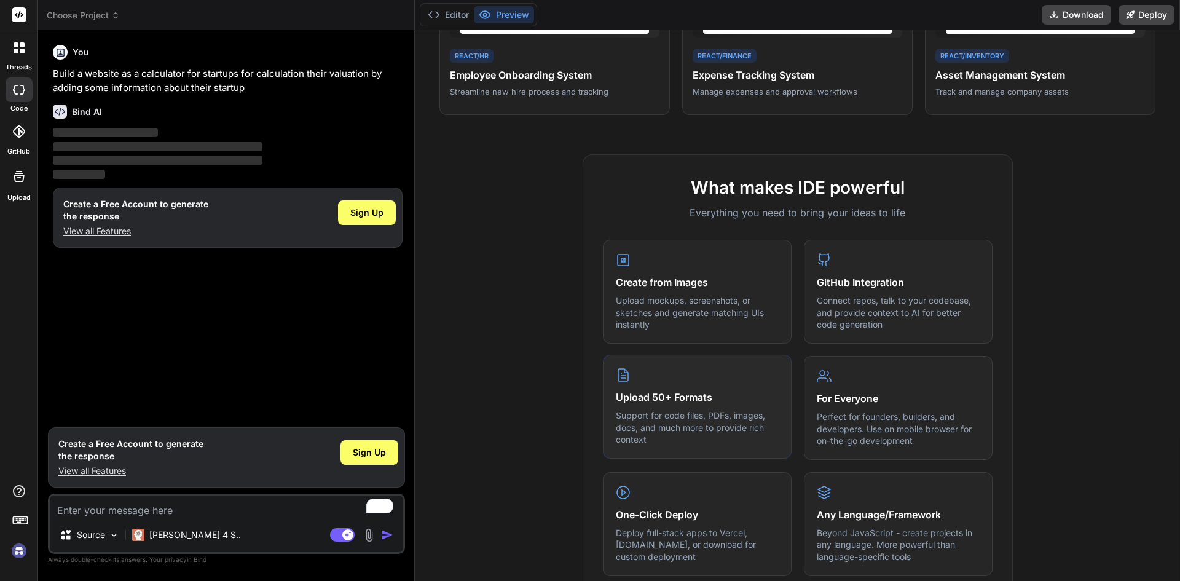
scroll to position [307, 0]
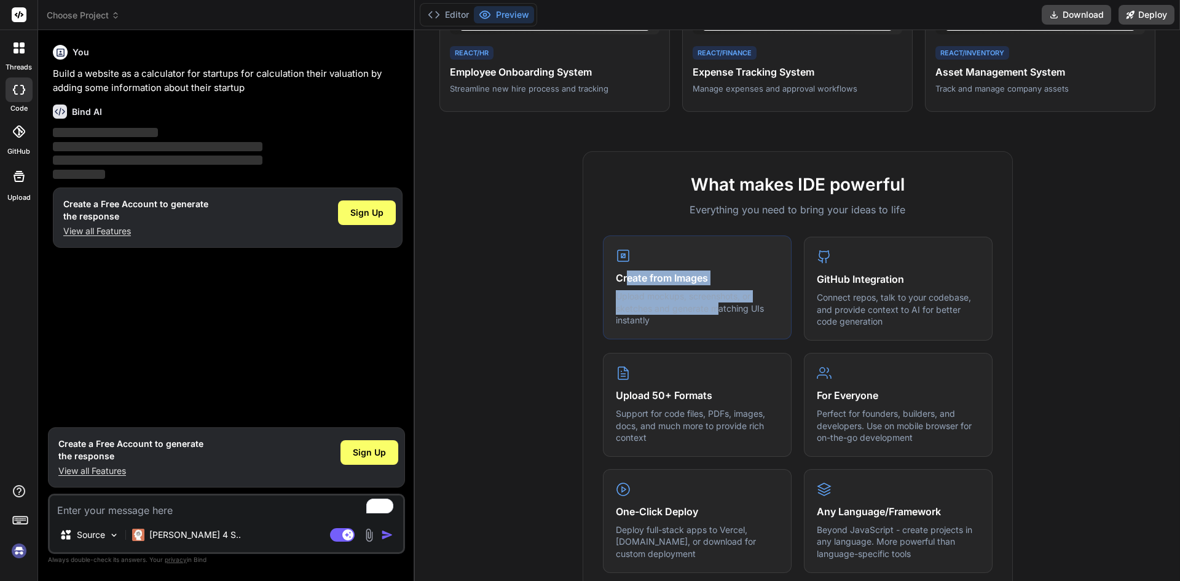
drag, startPoint x: 632, startPoint y: 278, endPoint x: 713, endPoint y: 313, distance: 88.3
click at [713, 313] on div "Create from Images Upload mockups, screenshots, or sketches and generate matchi…" at bounding box center [697, 287] width 189 height 104
click at [708, 305] on p "Upload mockups, screenshots, or sketches and generate matching UIs instantly" at bounding box center [697, 308] width 163 height 36
click at [630, 297] on p "Upload mockups, screenshots, or sketches and generate matching UIs instantly" at bounding box center [697, 308] width 163 height 36
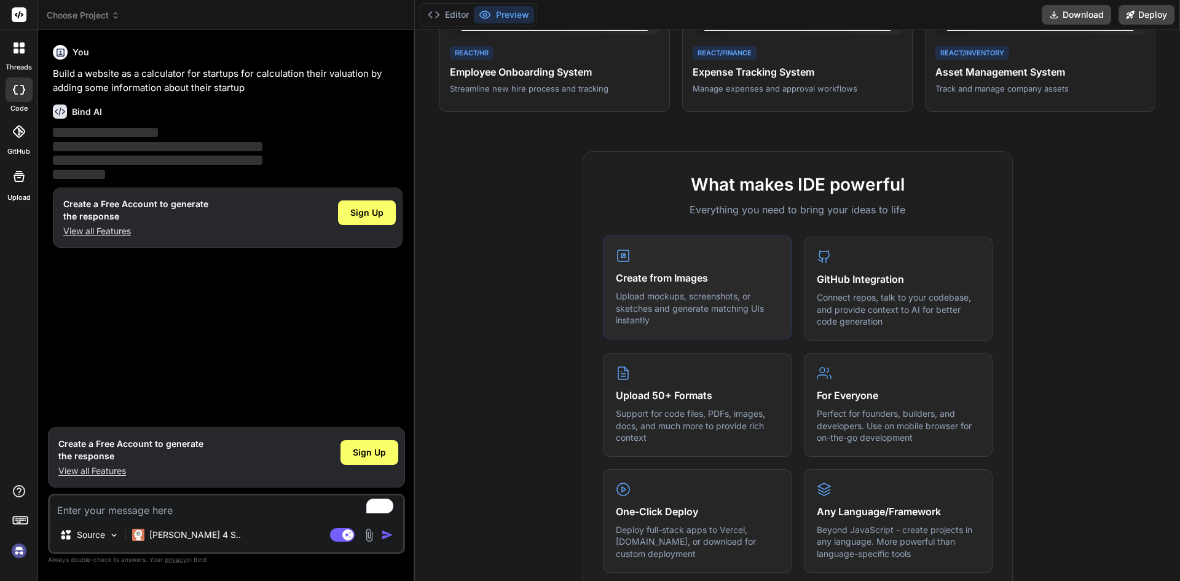
click at [624, 315] on p "Upload mockups, screenshots, or sketches and generate matching UIs instantly" at bounding box center [697, 308] width 163 height 36
drag, startPoint x: 635, startPoint y: 302, endPoint x: 689, endPoint y: 303, distance: 54.7
click at [689, 303] on p "Upload mockups, screenshots, or sketches and generate matching UIs instantly" at bounding box center [697, 308] width 163 height 36
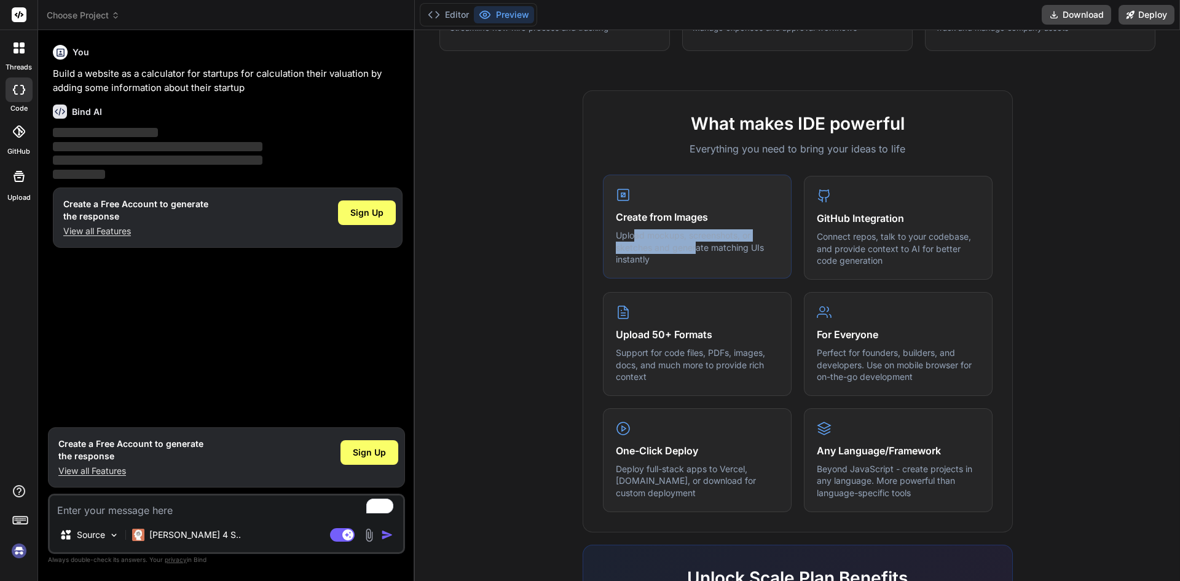
scroll to position [369, 0]
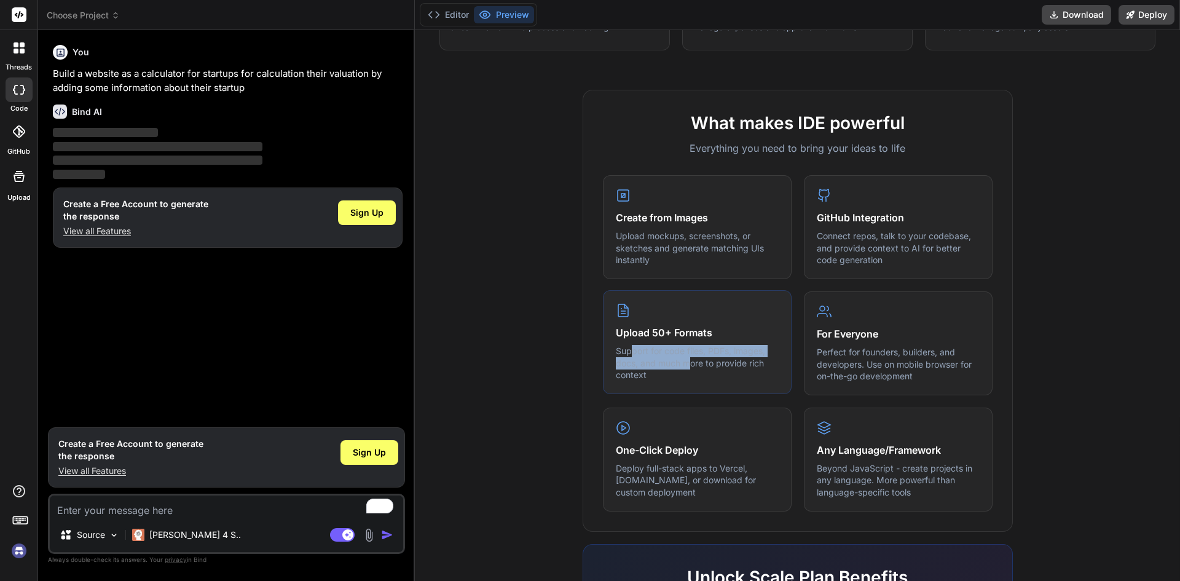
drag, startPoint x: 625, startPoint y: 349, endPoint x: 673, endPoint y: 354, distance: 48.8
click at [673, 354] on p "Support for code files, PDFs, images, docs, and much more to provide rich conte…" at bounding box center [697, 363] width 163 height 36
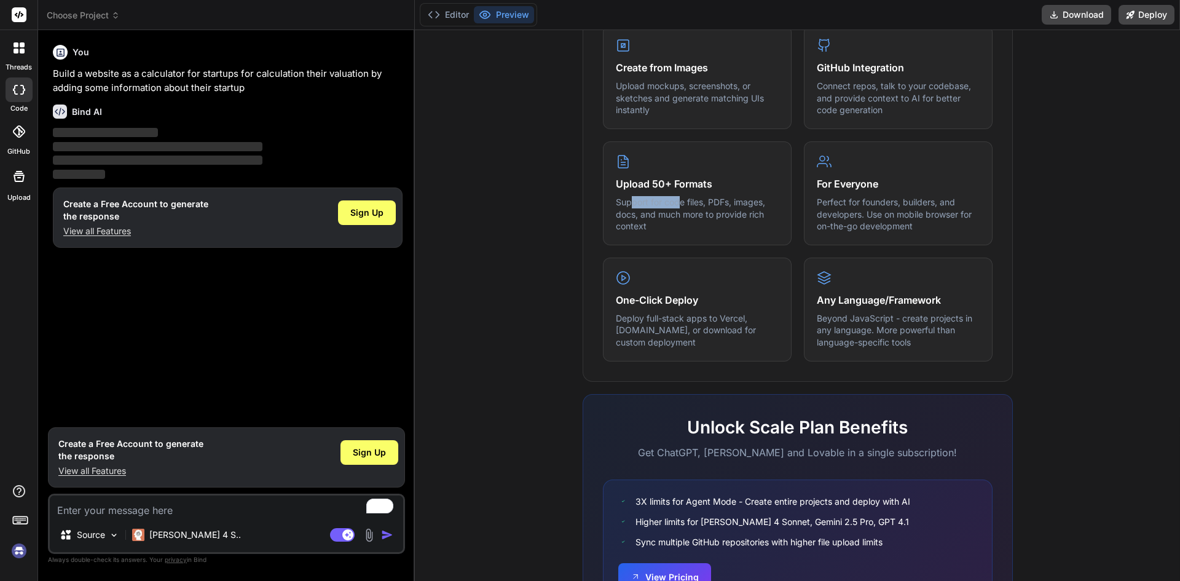
scroll to position [553, 0]
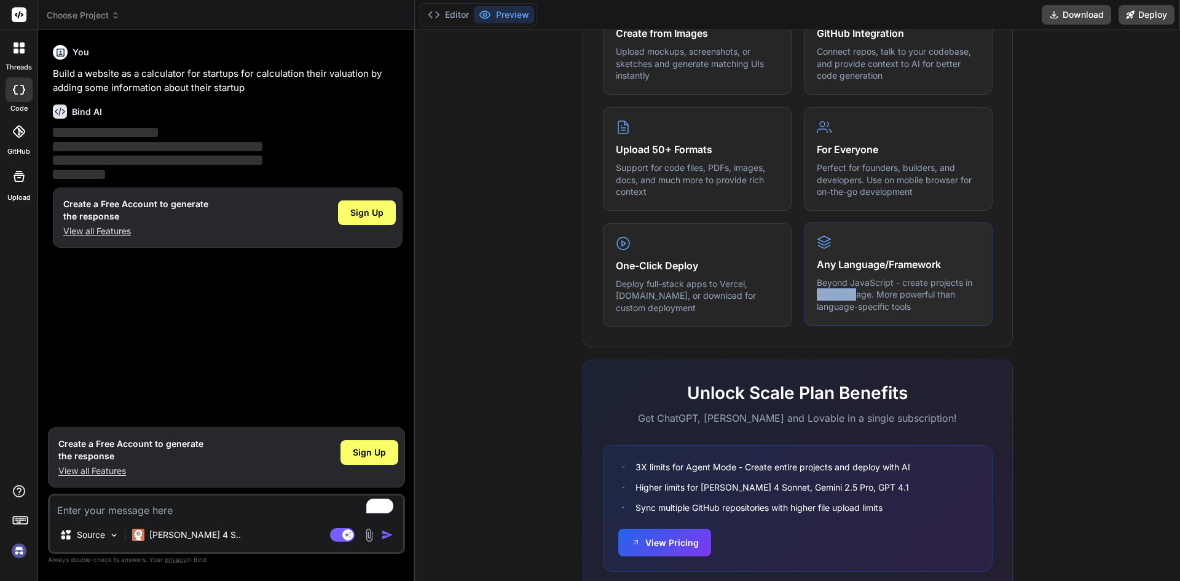
drag, startPoint x: 812, startPoint y: 290, endPoint x: 852, endPoint y: 297, distance: 40.6
click at [852, 297] on p "Beyond JavaScript - create projects in any language. More powerful than languag…" at bounding box center [898, 294] width 163 height 36
drag, startPoint x: 647, startPoint y: 296, endPoint x: 728, endPoint y: 308, distance: 81.9
click at [726, 302] on div "One-Click Deploy Deploy full-stack apps to Vercel, Fly.io, or download for cust…" at bounding box center [697, 274] width 189 height 104
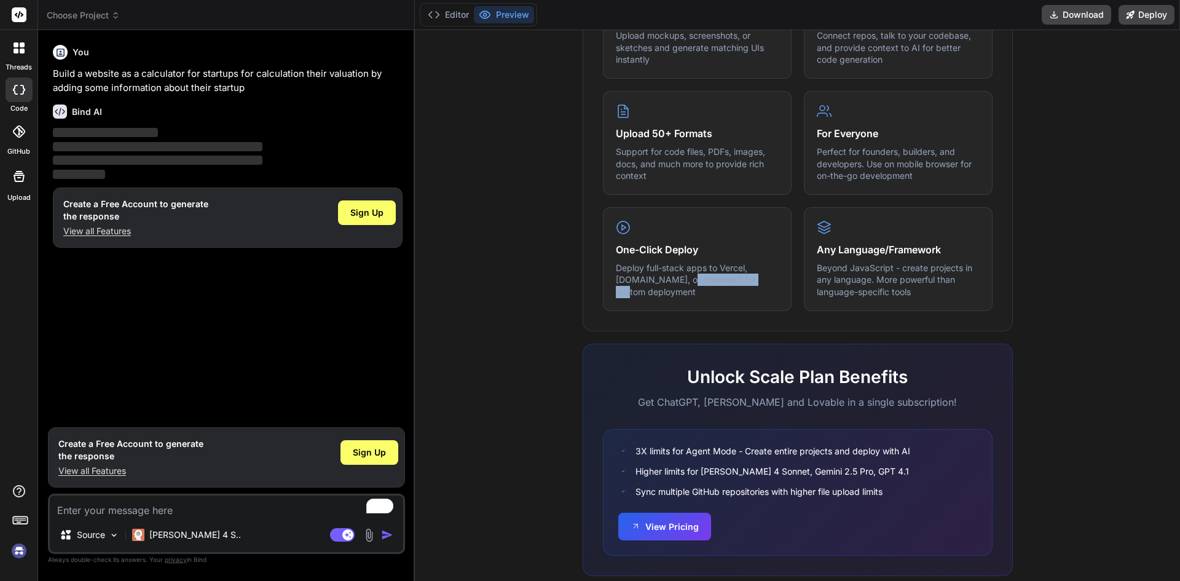
scroll to position [596, 0]
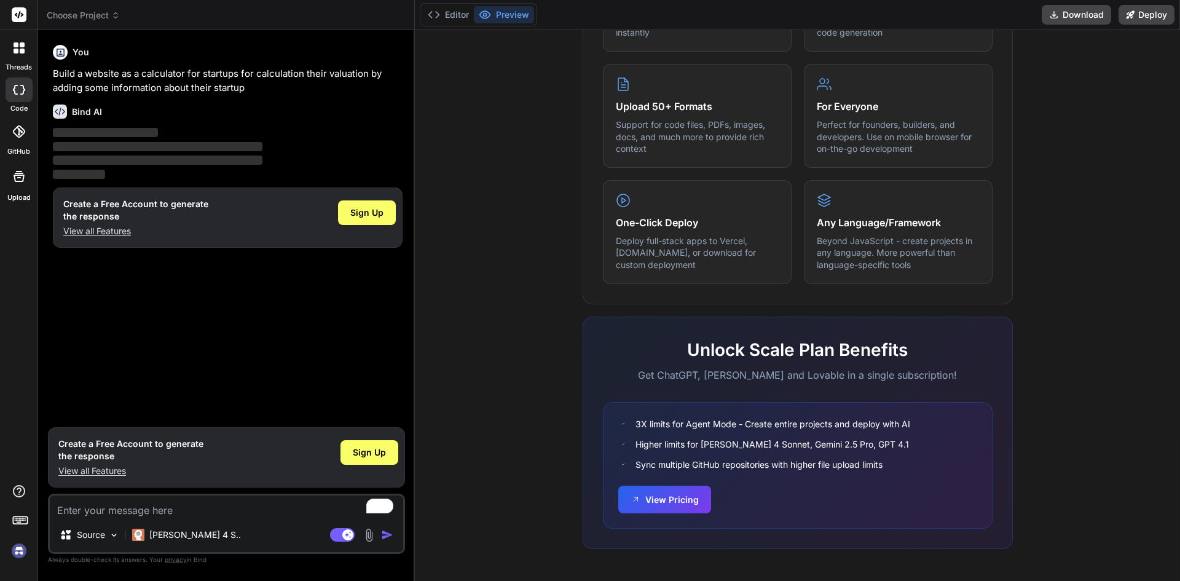
click at [17, 44] on icon at bounding box center [16, 44] width 5 height 5
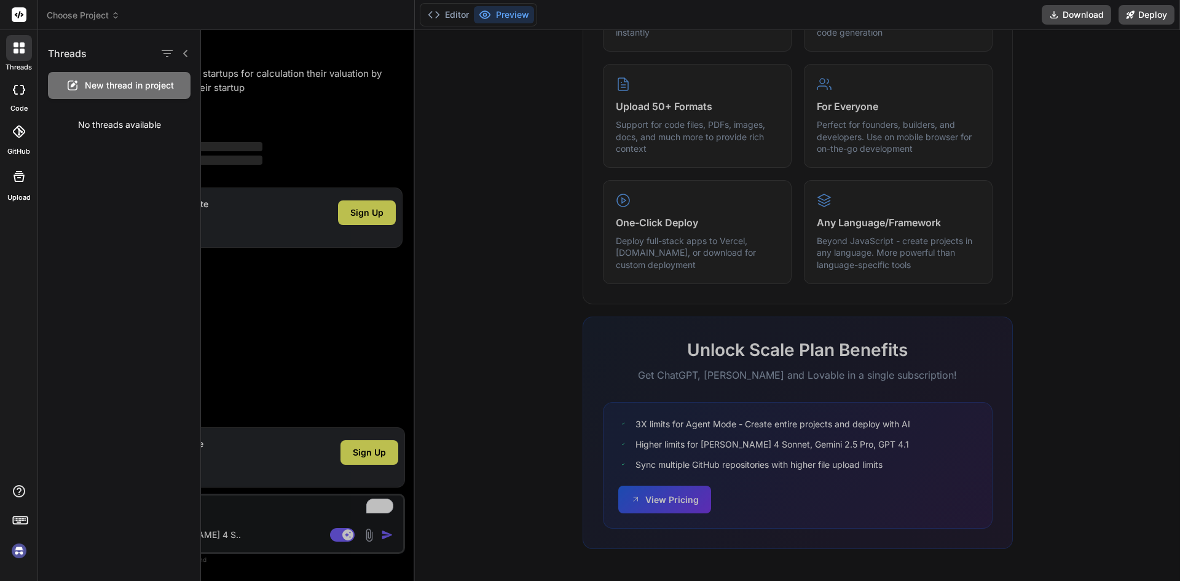
click at [182, 48] on div at bounding box center [175, 53] width 32 height 17
click at [18, 15] on rect at bounding box center [19, 14] width 15 height 15
click at [485, 96] on div at bounding box center [690, 305] width 979 height 551
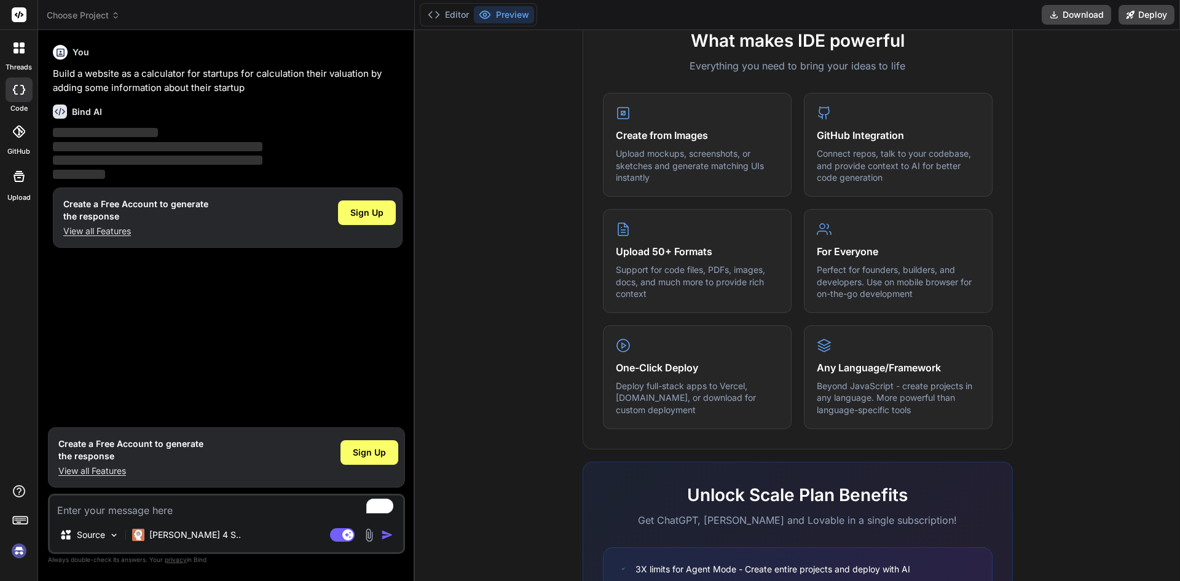
scroll to position [227, 0]
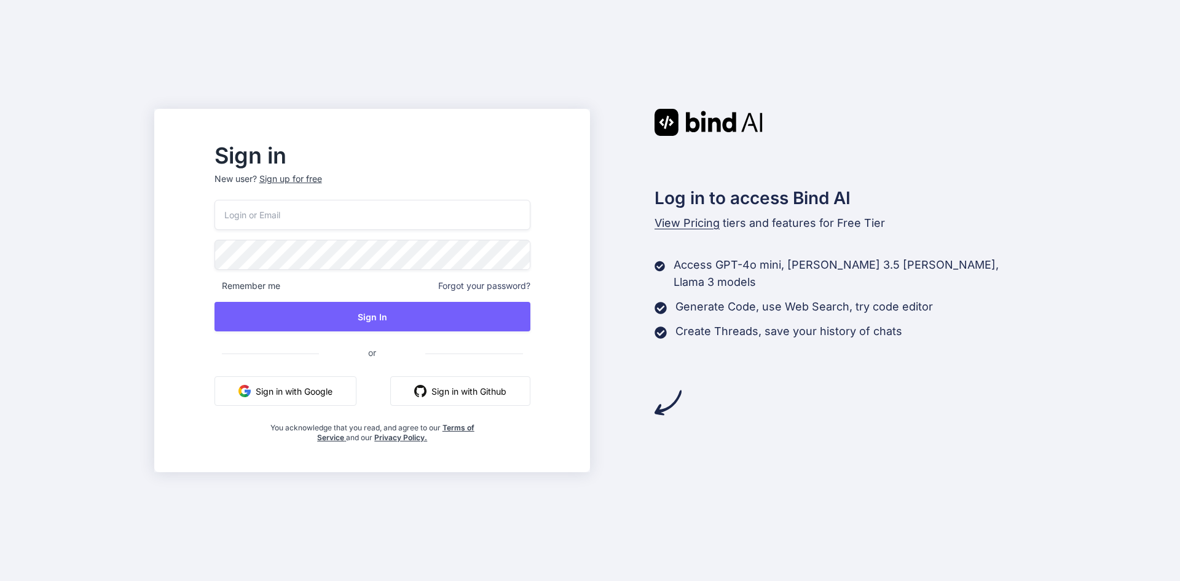
click at [354, 398] on button "Sign in with Google" at bounding box center [285, 390] width 142 height 29
